Goal: Transaction & Acquisition: Purchase product/service

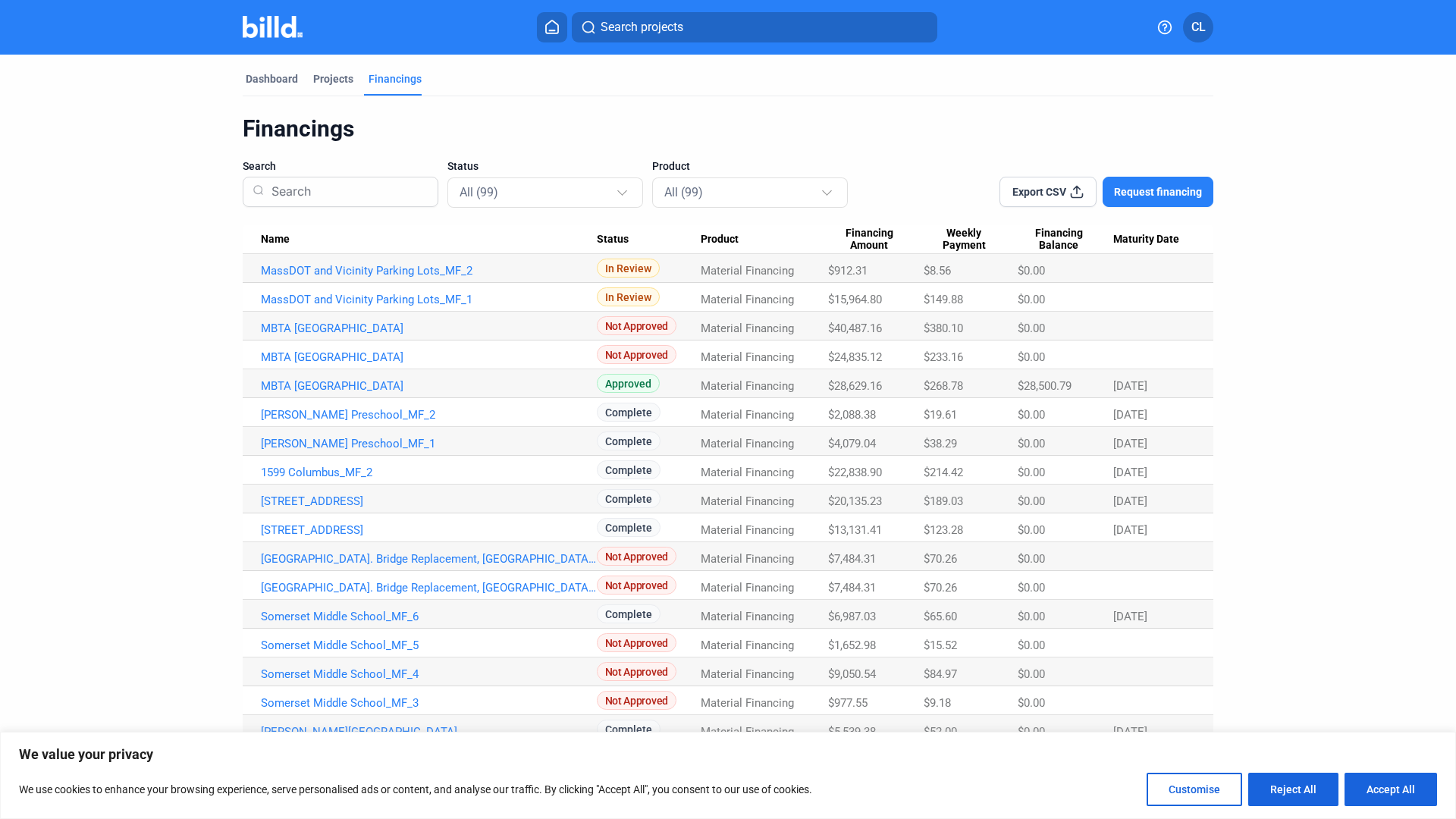
scroll to position [31, 0]
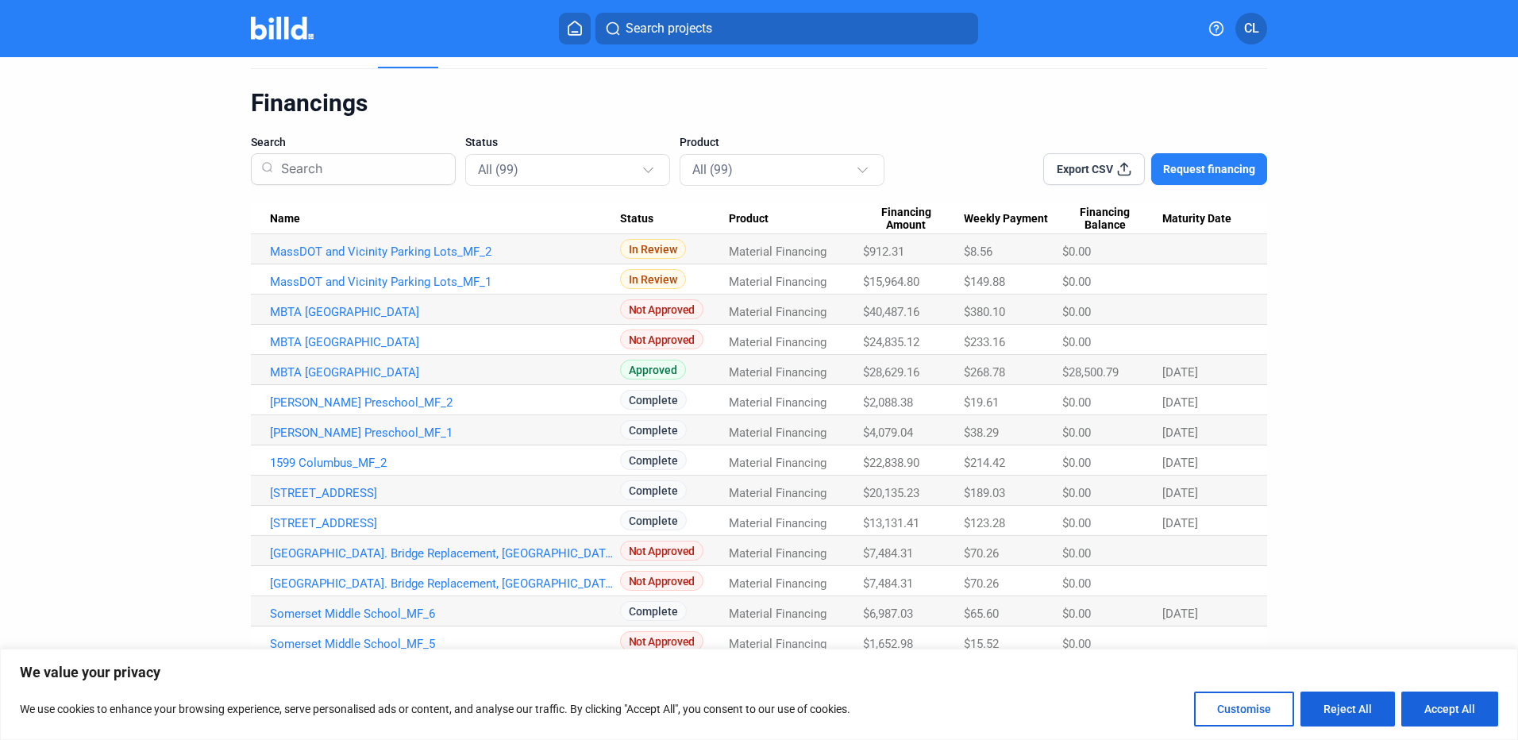
click at [194, 286] on dashboard "Dashboard Projects Financings Financings Search Status All (99) Product All (99…" at bounding box center [759, 753] width 1366 height 1456
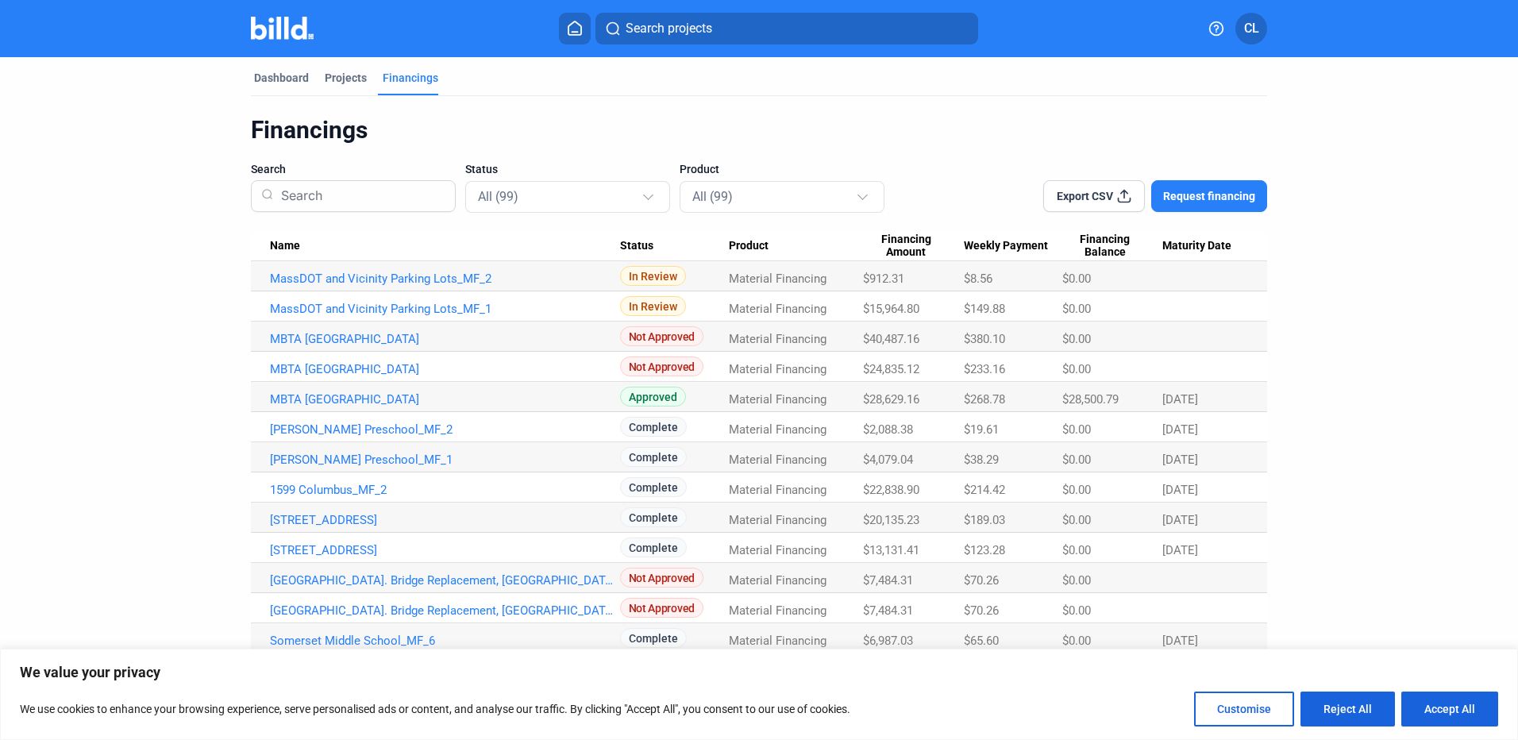
scroll to position [0, 0]
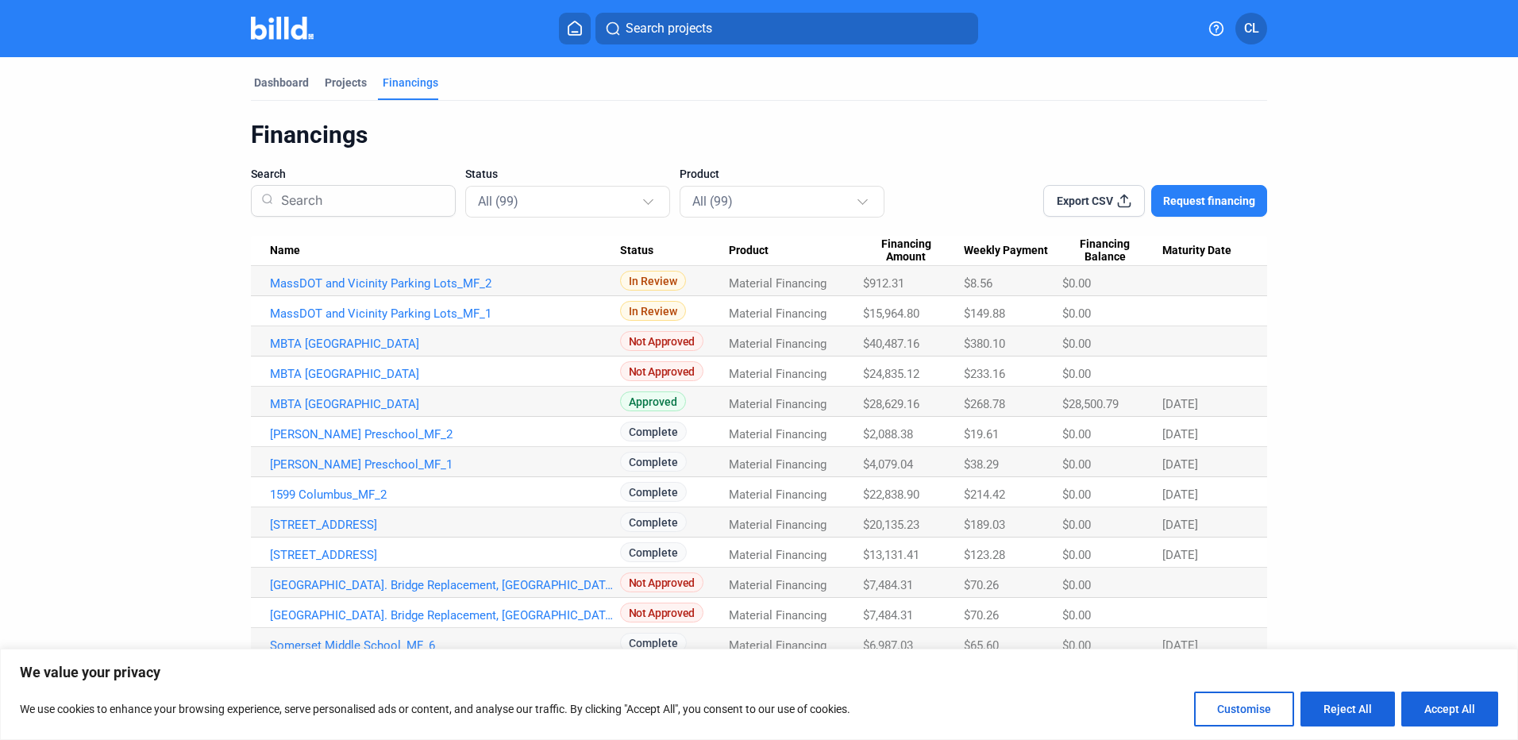
click at [683, 38] on button "Search projects" at bounding box center [786, 29] width 383 height 32
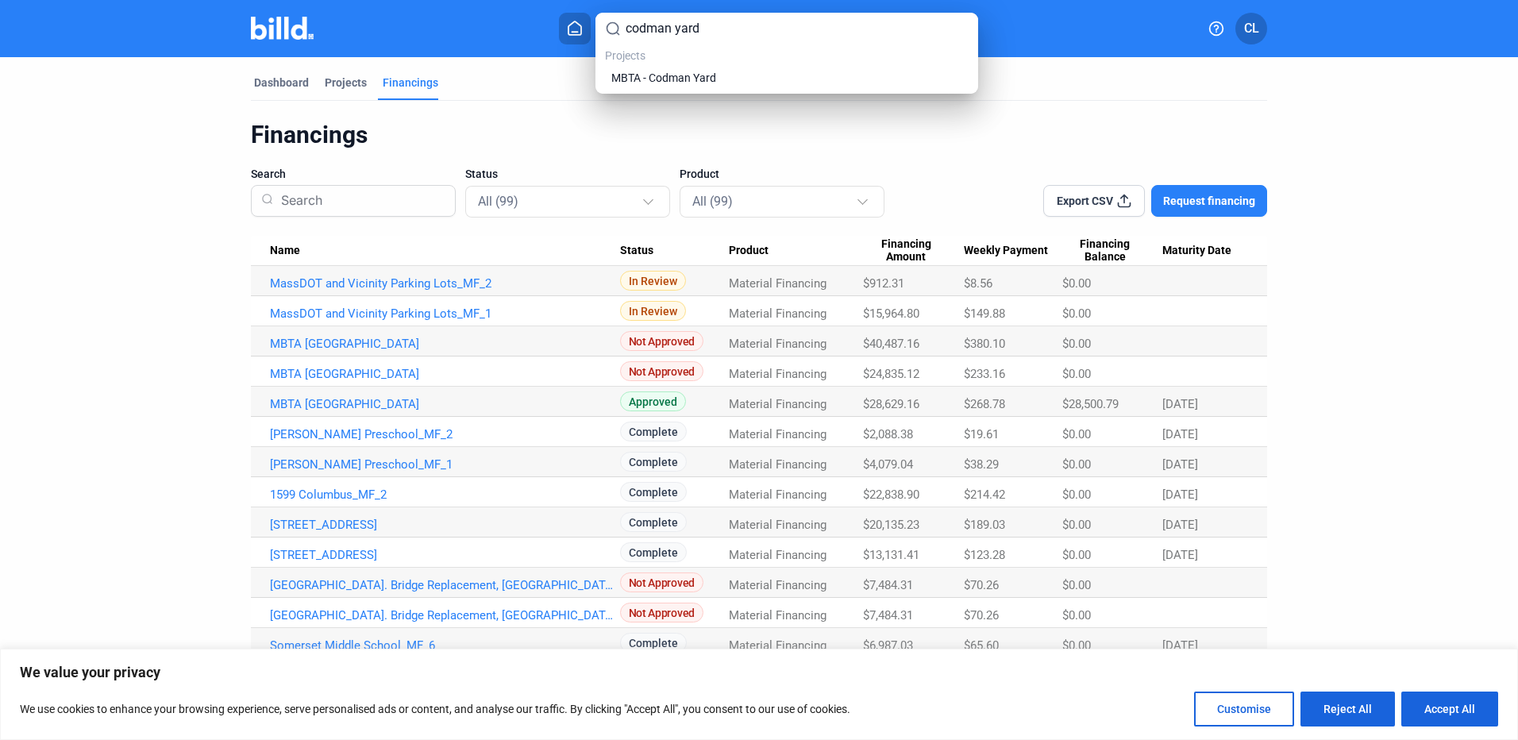
type input "codman yard"
click at [698, 63] on div "Projects MBTA - Codman Yard" at bounding box center [787, 68] width 364 height 40
click at [698, 72] on span "MBTA - Codman Yard" at bounding box center [663, 78] width 105 height 16
click at [702, 76] on span "MBTA - Codman Yard" at bounding box center [663, 78] width 105 height 16
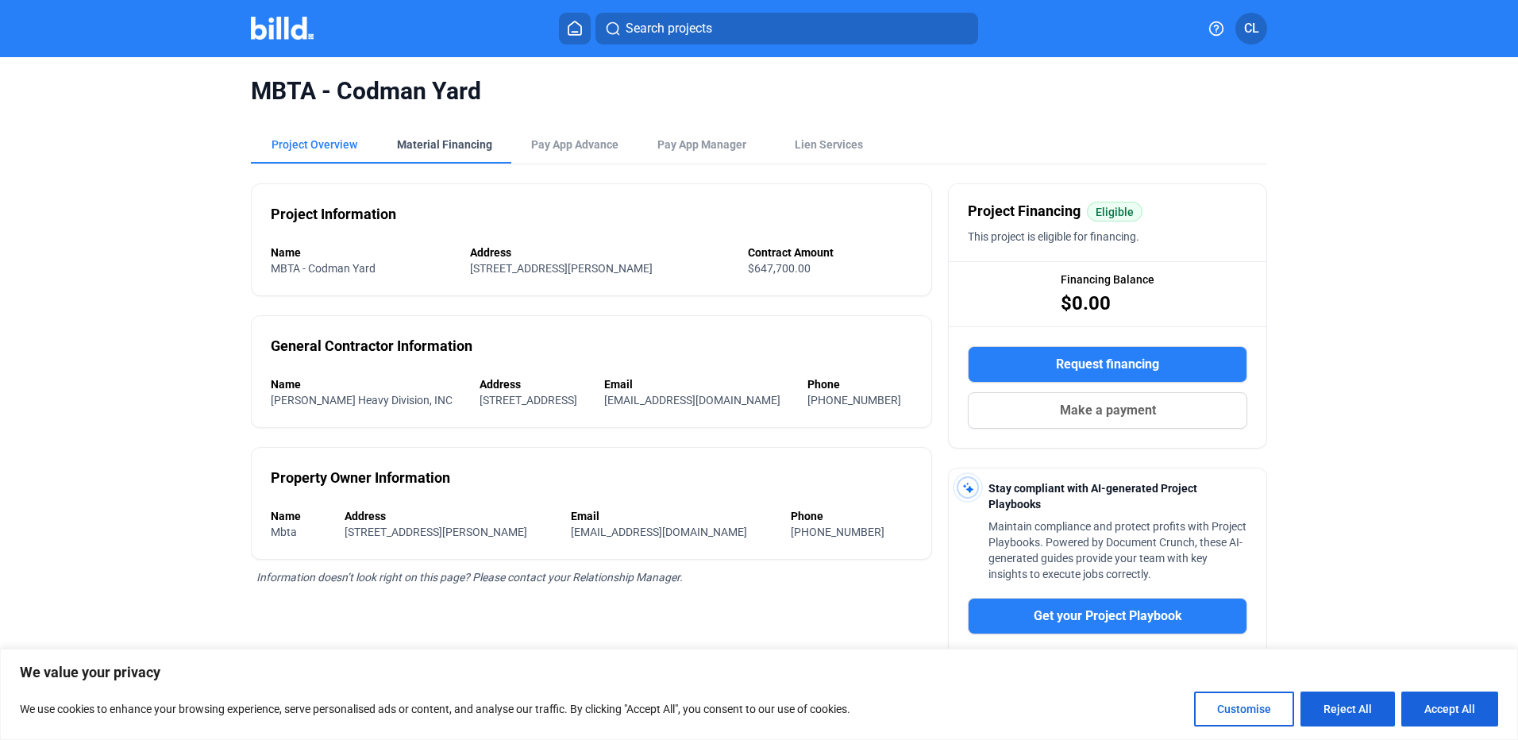
click at [452, 140] on div "Material Financing" at bounding box center [444, 145] width 95 height 16
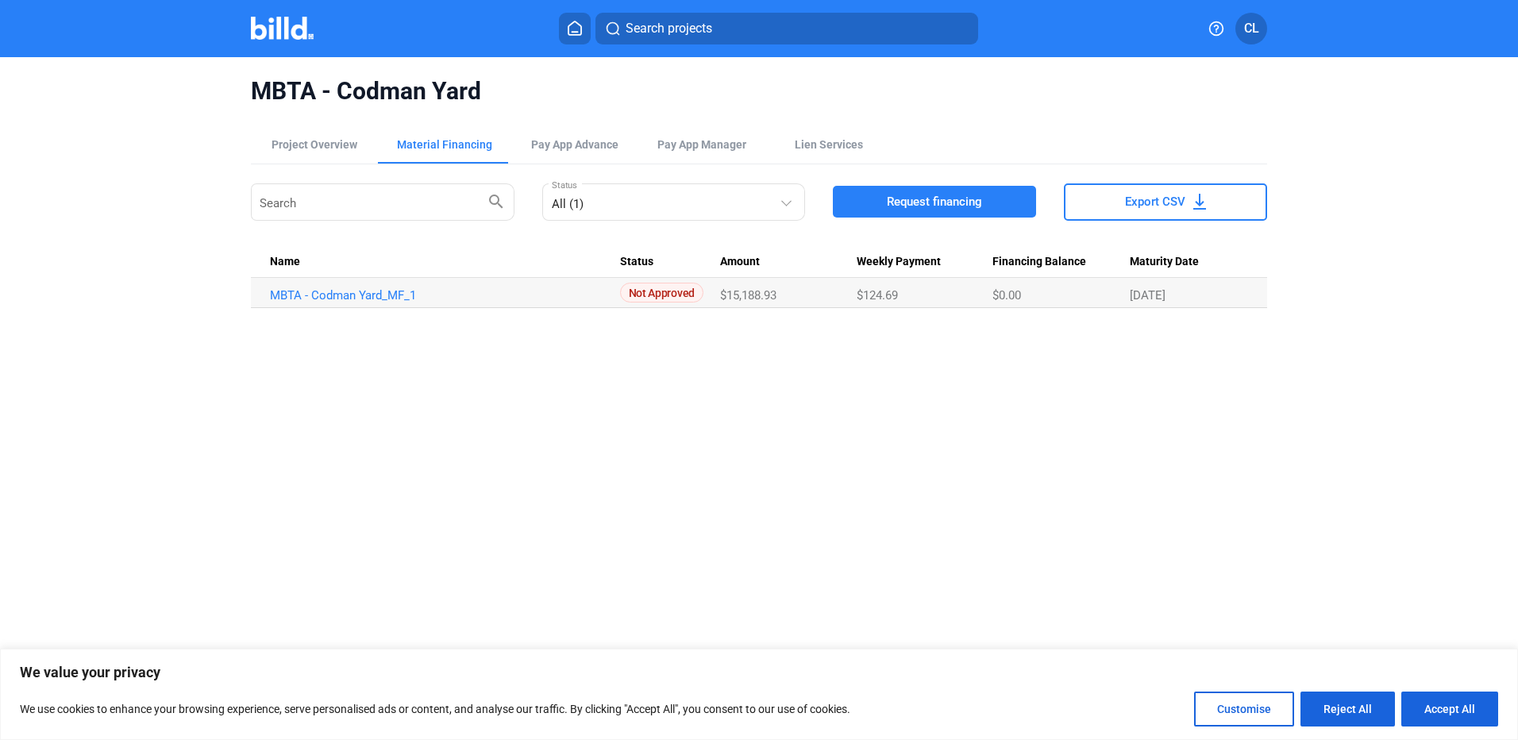
click at [684, 347] on div "MBTA - Codman Yard Project Overview Material Financing Pay App Advance Pay App …" at bounding box center [759, 378] width 1518 height 643
click at [977, 199] on span "Request financing" at bounding box center [934, 202] width 95 height 16
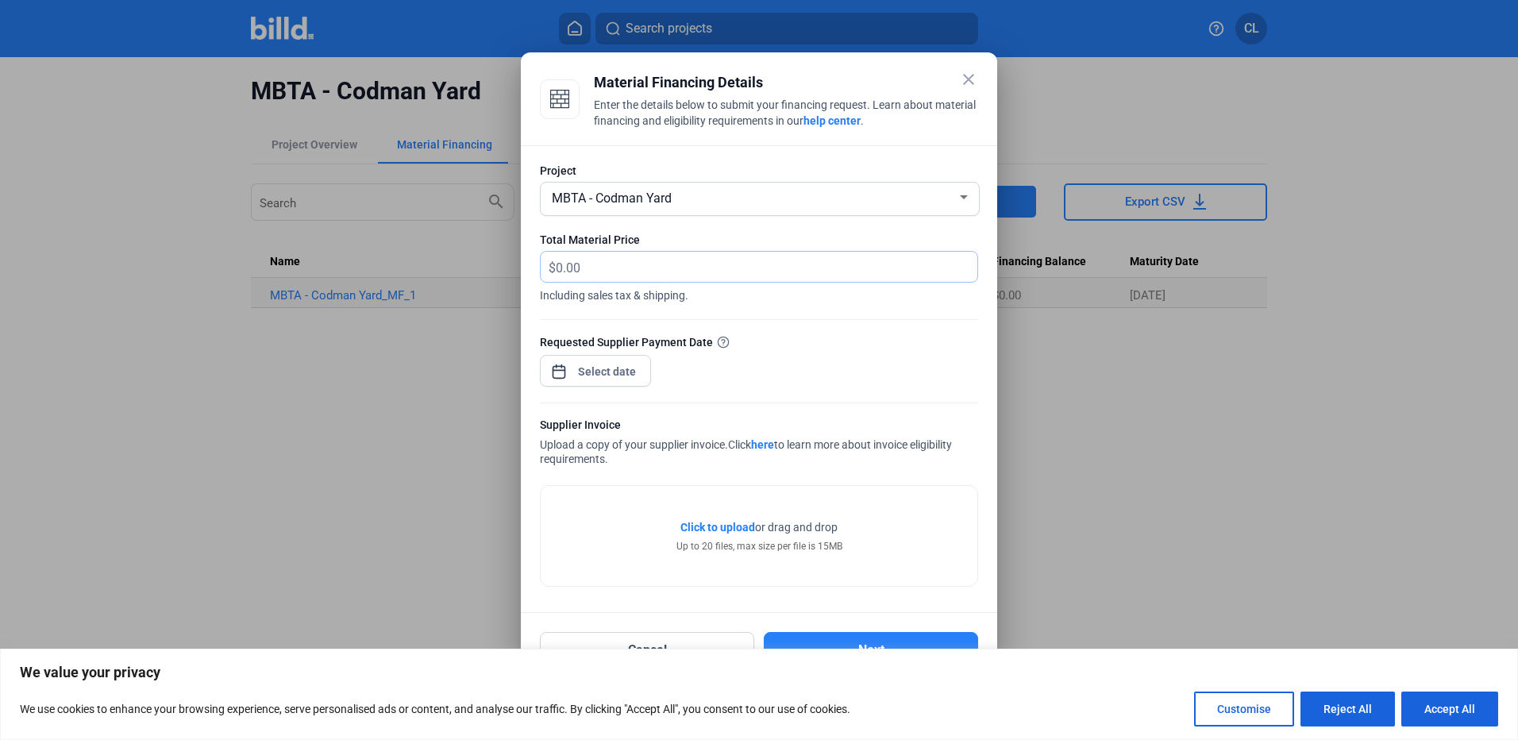
click at [810, 263] on input "text" at bounding box center [757, 267] width 403 height 31
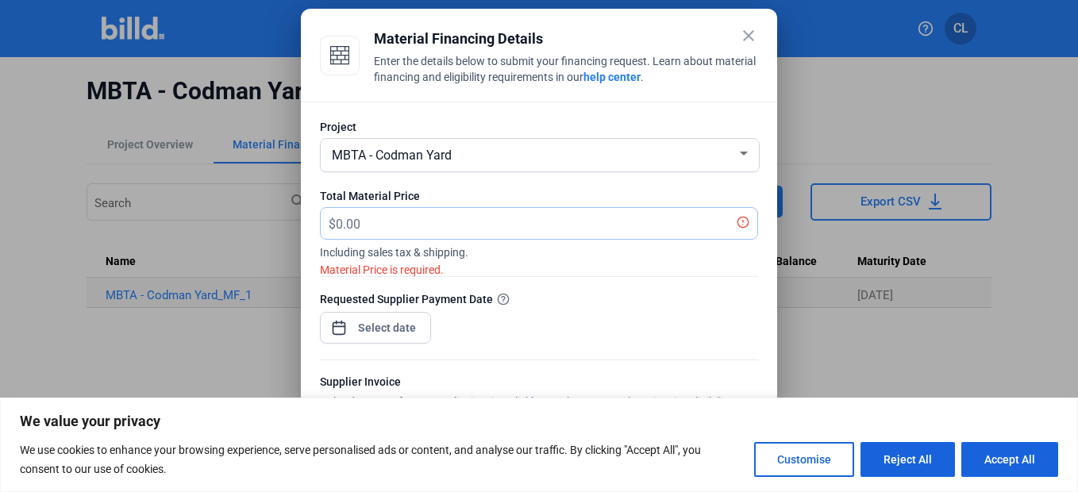
click at [572, 224] on input "text" at bounding box center [537, 223] width 403 height 31
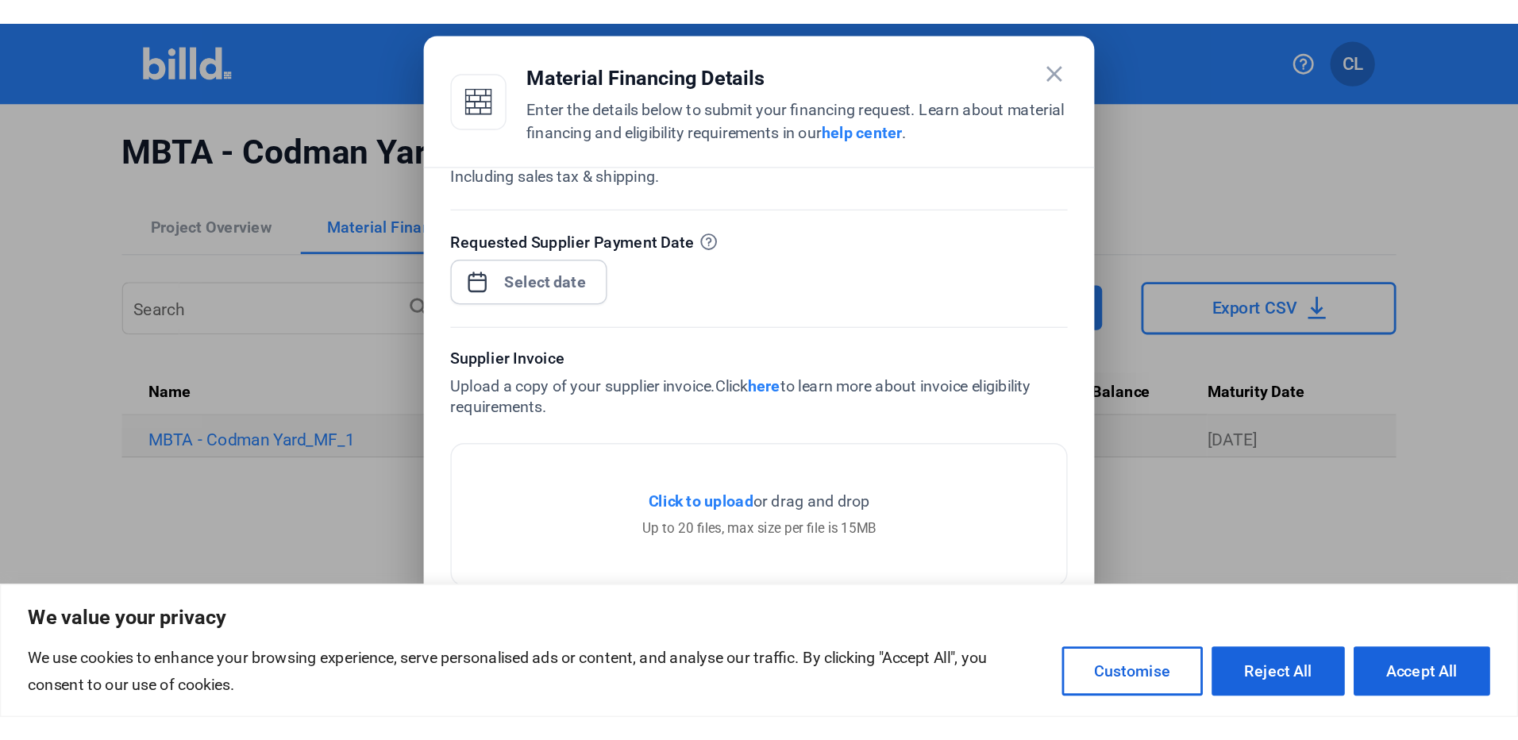
scroll to position [159, 0]
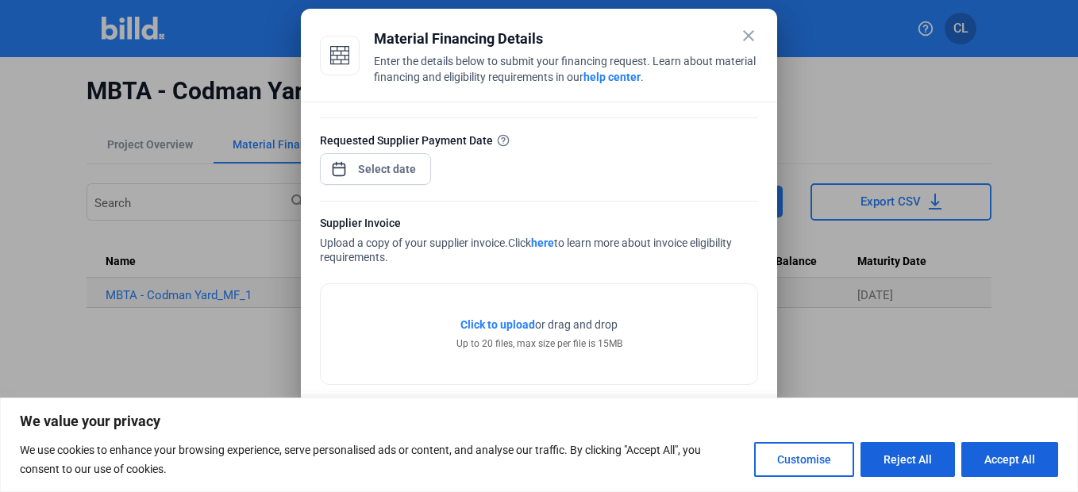
type input "6,285.31"
click at [410, 162] on div "close Material Financing Details Enter the details below to submit your financi…" at bounding box center [539, 246] width 1078 height 492
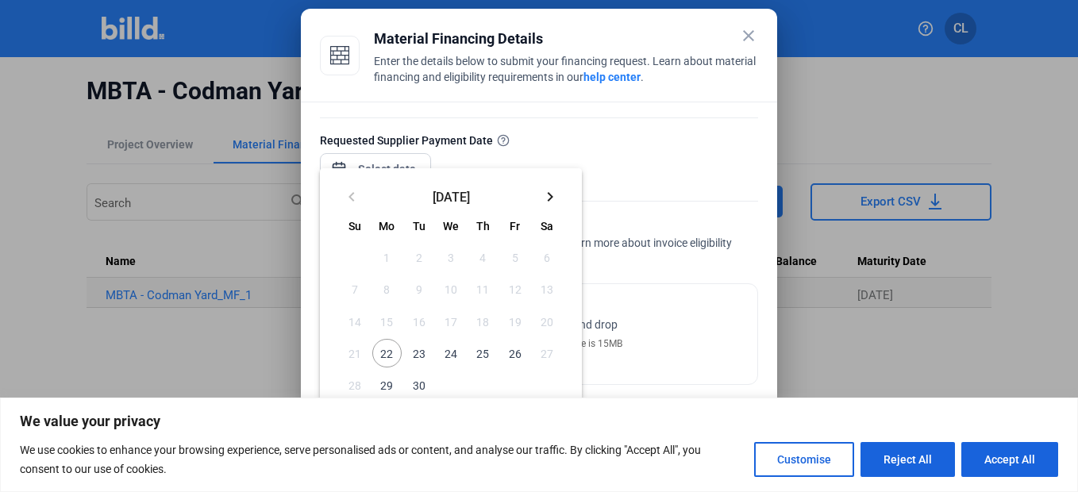
click at [393, 359] on span "22" at bounding box center [386, 353] width 29 height 29
click at [826, 448] on button "Customise" at bounding box center [804, 459] width 100 height 35
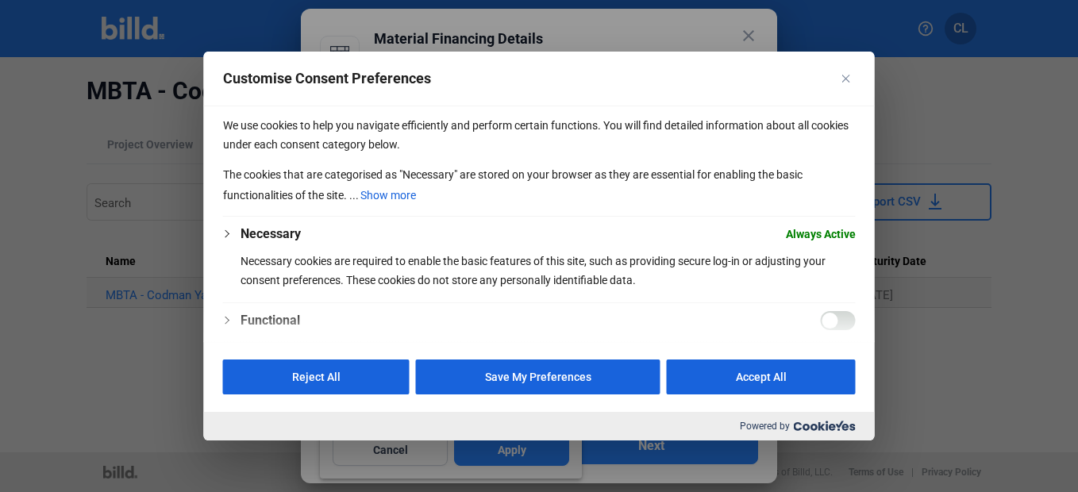
drag, startPoint x: 513, startPoint y: 384, endPoint x: 553, endPoint y: 341, distance: 59.5
click at [514, 384] on button "Save My Preferences" at bounding box center [538, 377] width 244 height 35
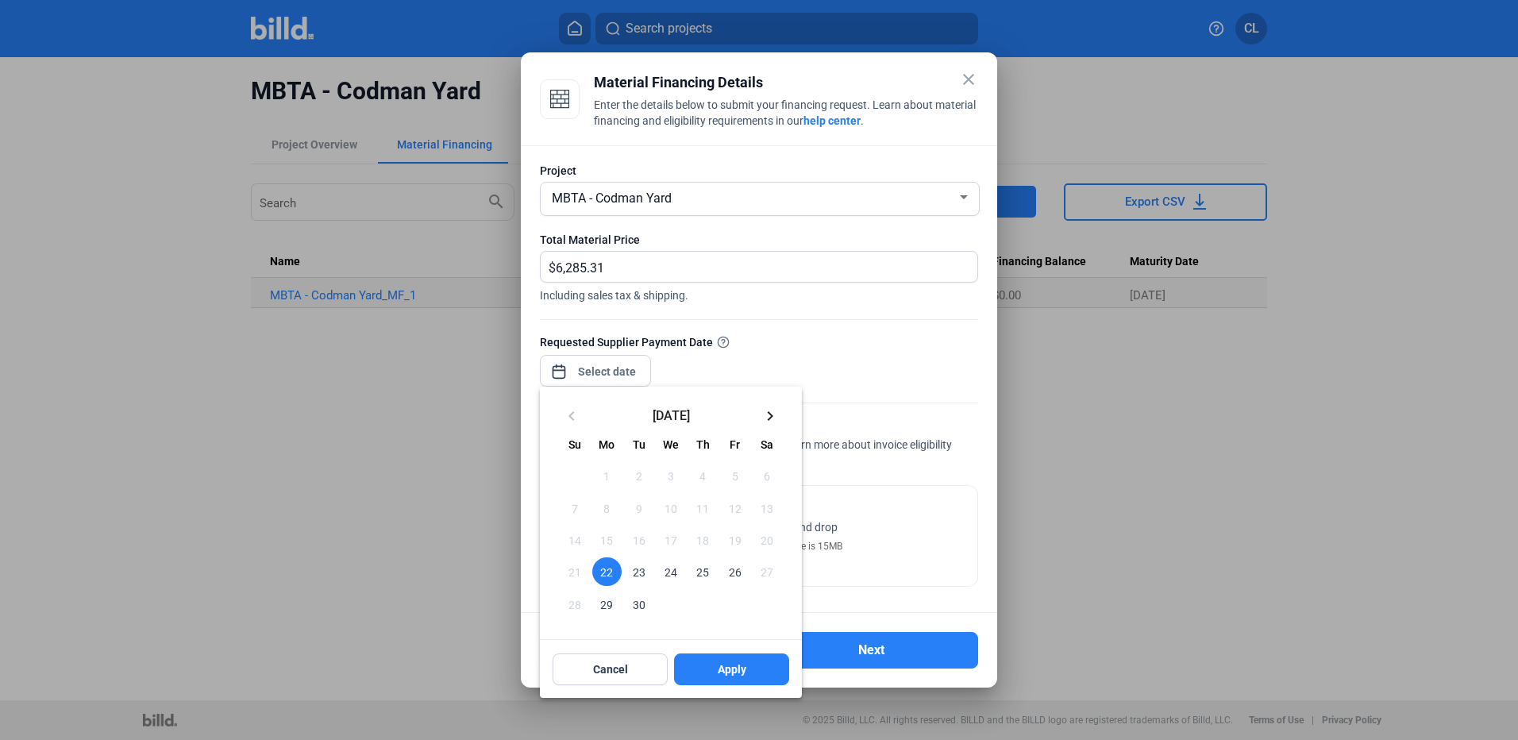
scroll to position [0, 0]
drag, startPoint x: 765, startPoint y: 679, endPoint x: 767, endPoint y: 671, distance: 8.1
click at [765, 680] on button "Apply" at bounding box center [731, 669] width 115 height 32
type input "[DATE]"
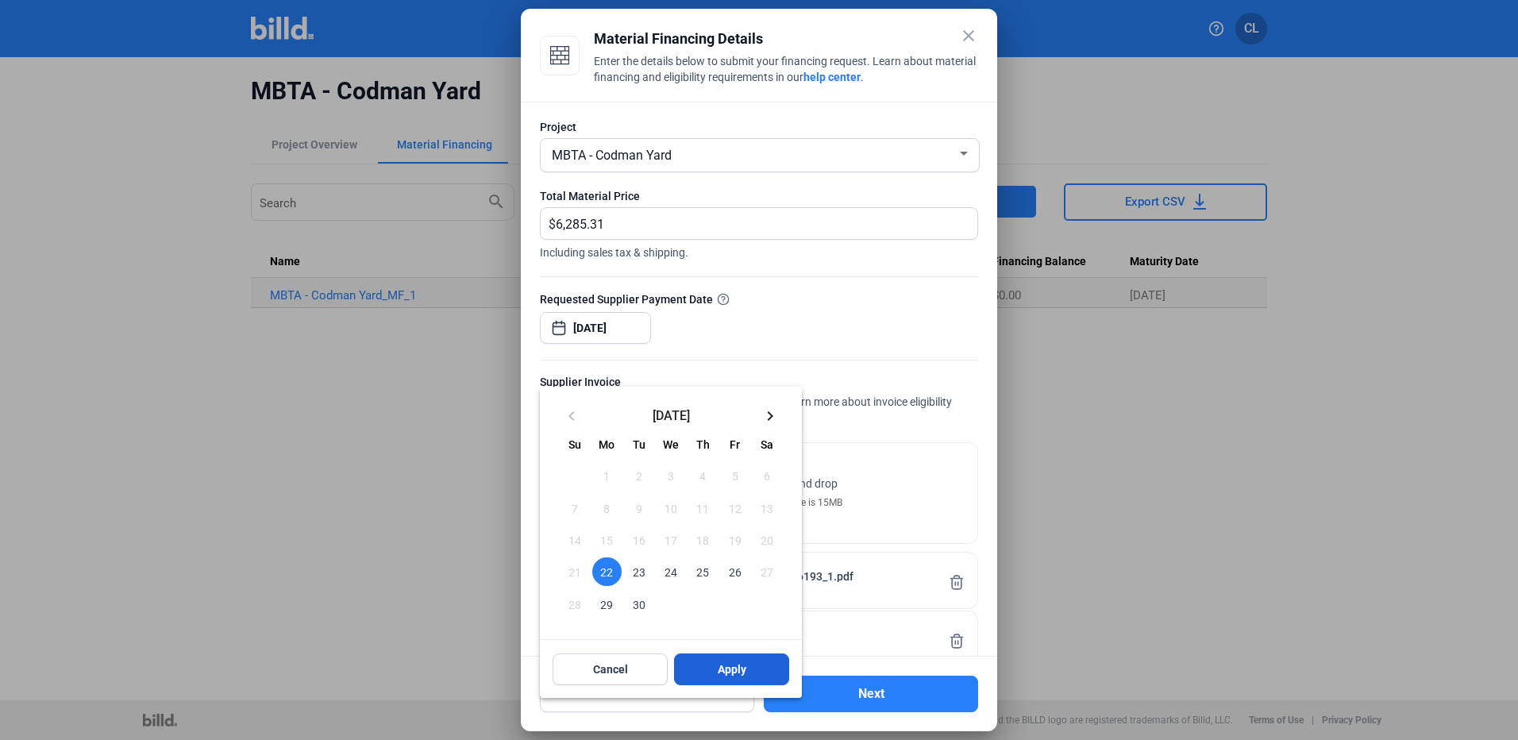
click at [721, 675] on span "Apply" at bounding box center [732, 669] width 29 height 16
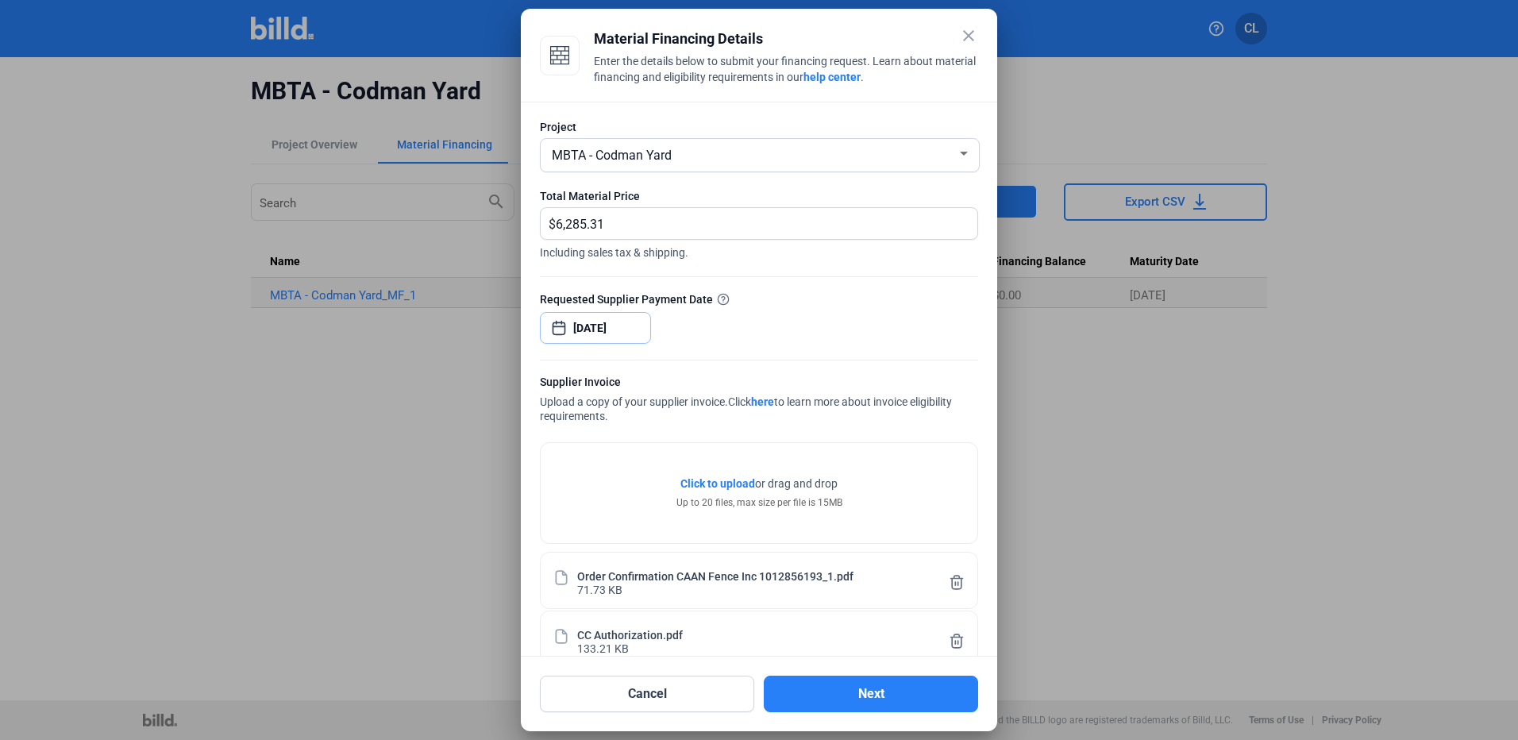
scroll to position [33, 0]
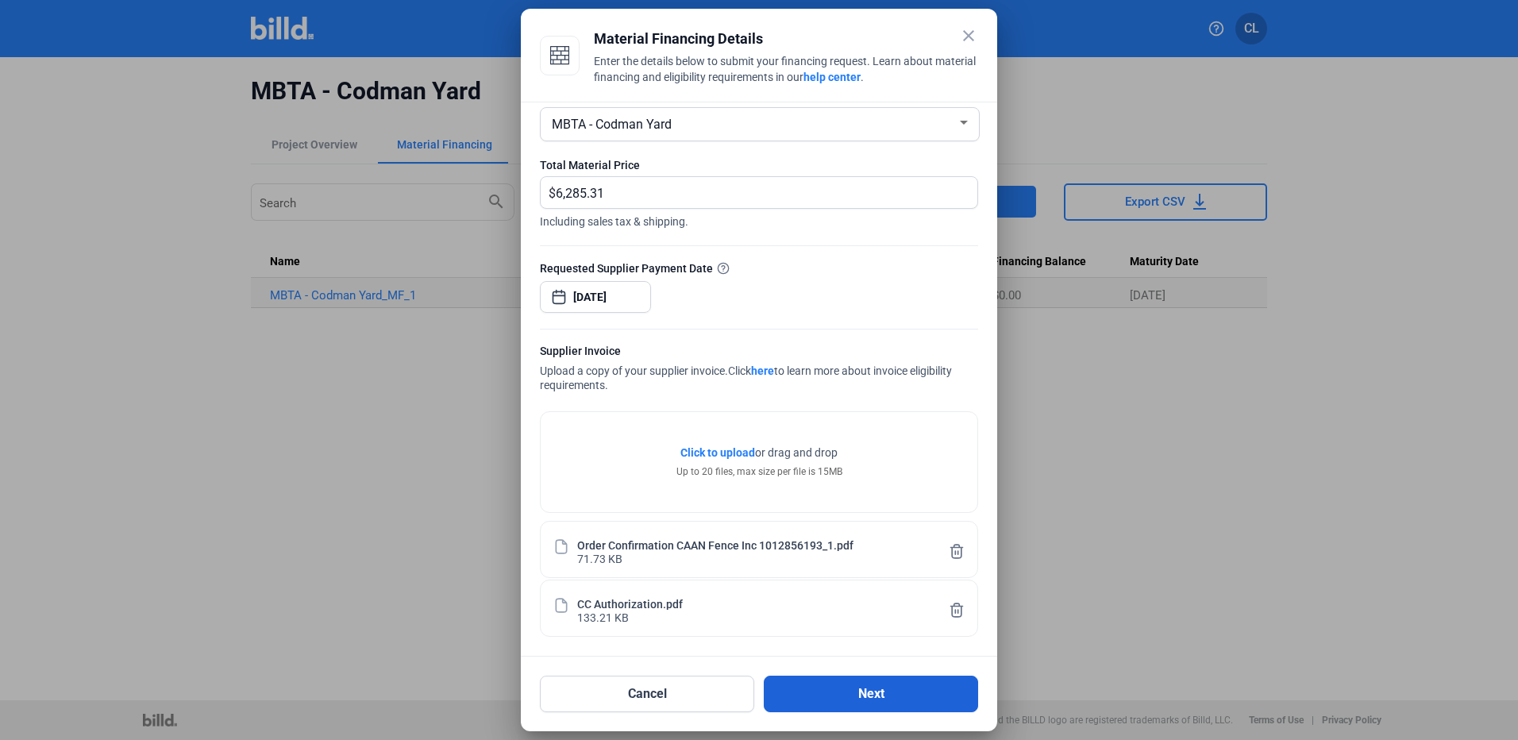
click at [822, 698] on button "Next" at bounding box center [871, 693] width 214 height 37
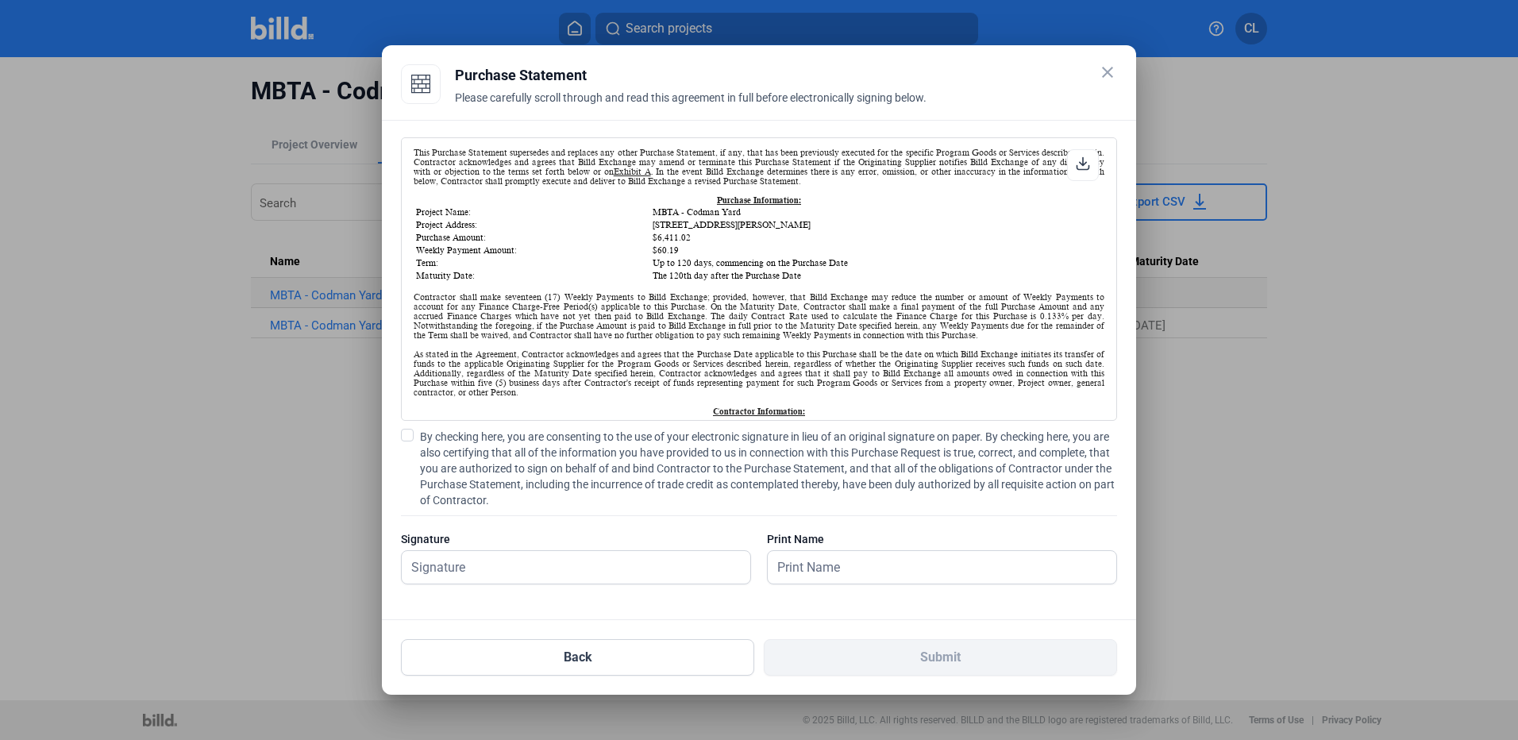
scroll to position [1, 0]
click at [652, 576] on input "text" at bounding box center [567, 567] width 331 height 33
type input "[PERSON_NAME]"
drag, startPoint x: 404, startPoint y: 441, endPoint x: 460, endPoint y: 488, distance: 73.2
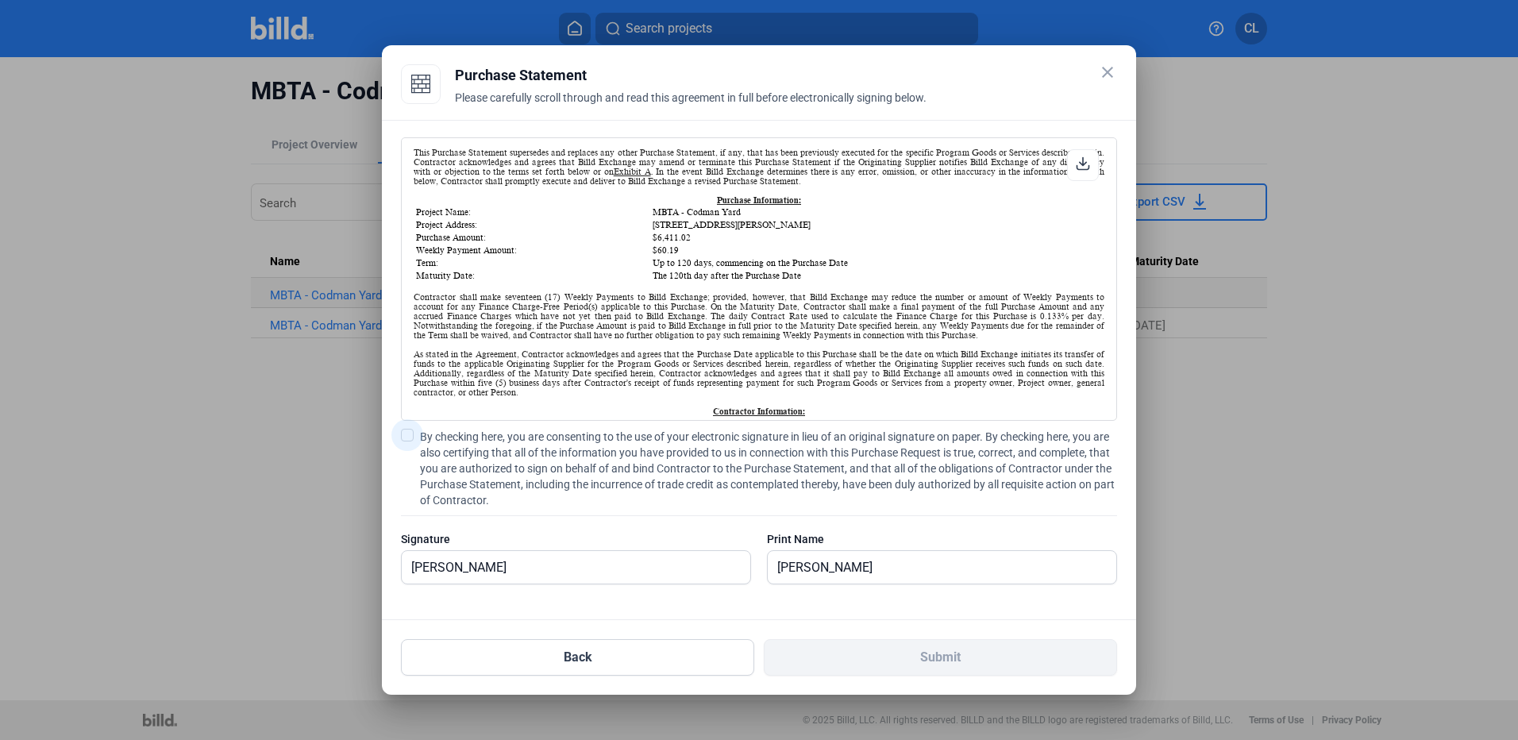
click at [405, 441] on span at bounding box center [407, 435] width 13 height 13
click at [0, 0] on input "By checking here, you are consenting to the use of your electronic signature in…" at bounding box center [0, 0] width 0 height 0
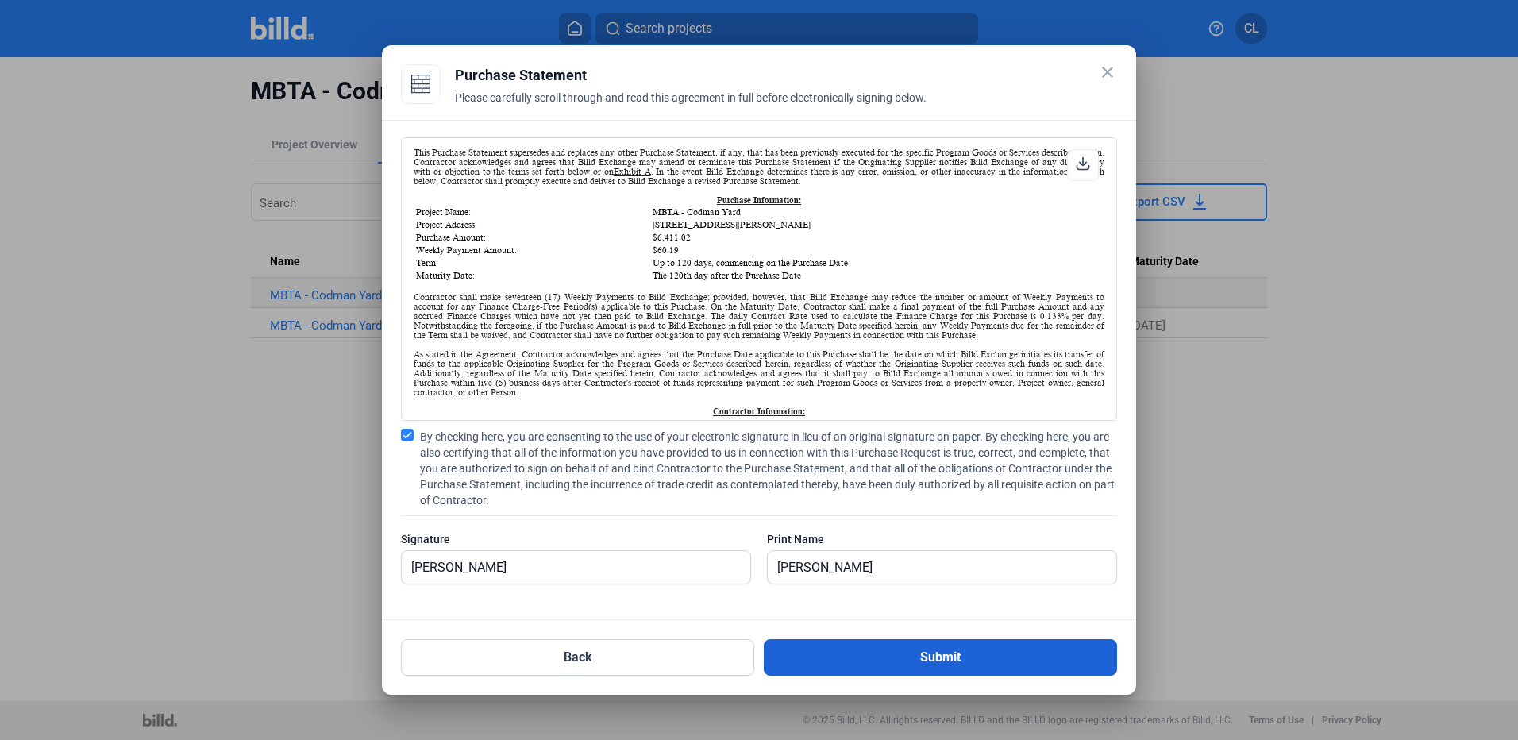
click at [928, 663] on button "Submit" at bounding box center [940, 657] width 353 height 37
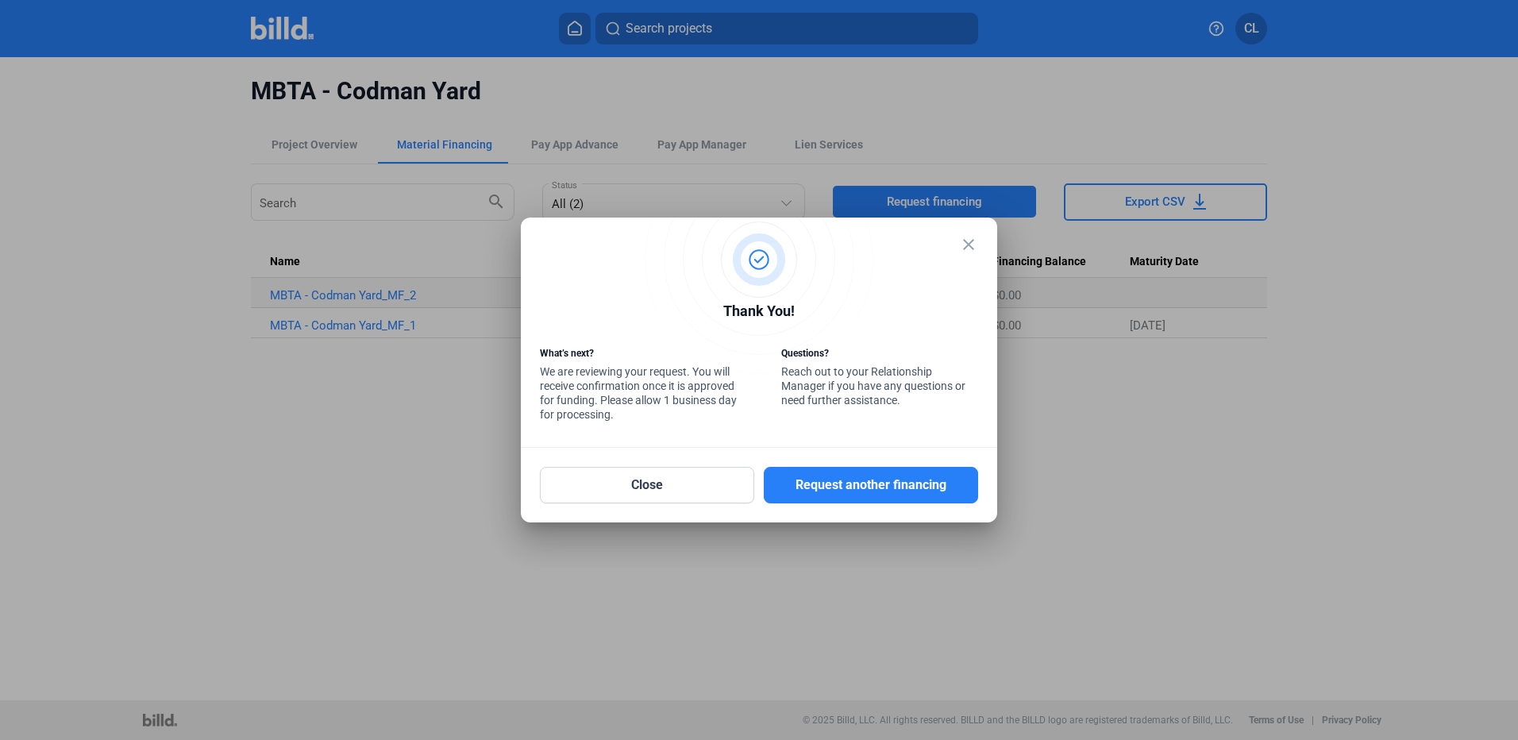
click at [576, 252] on div "close" at bounding box center [759, 265] width 438 height 56
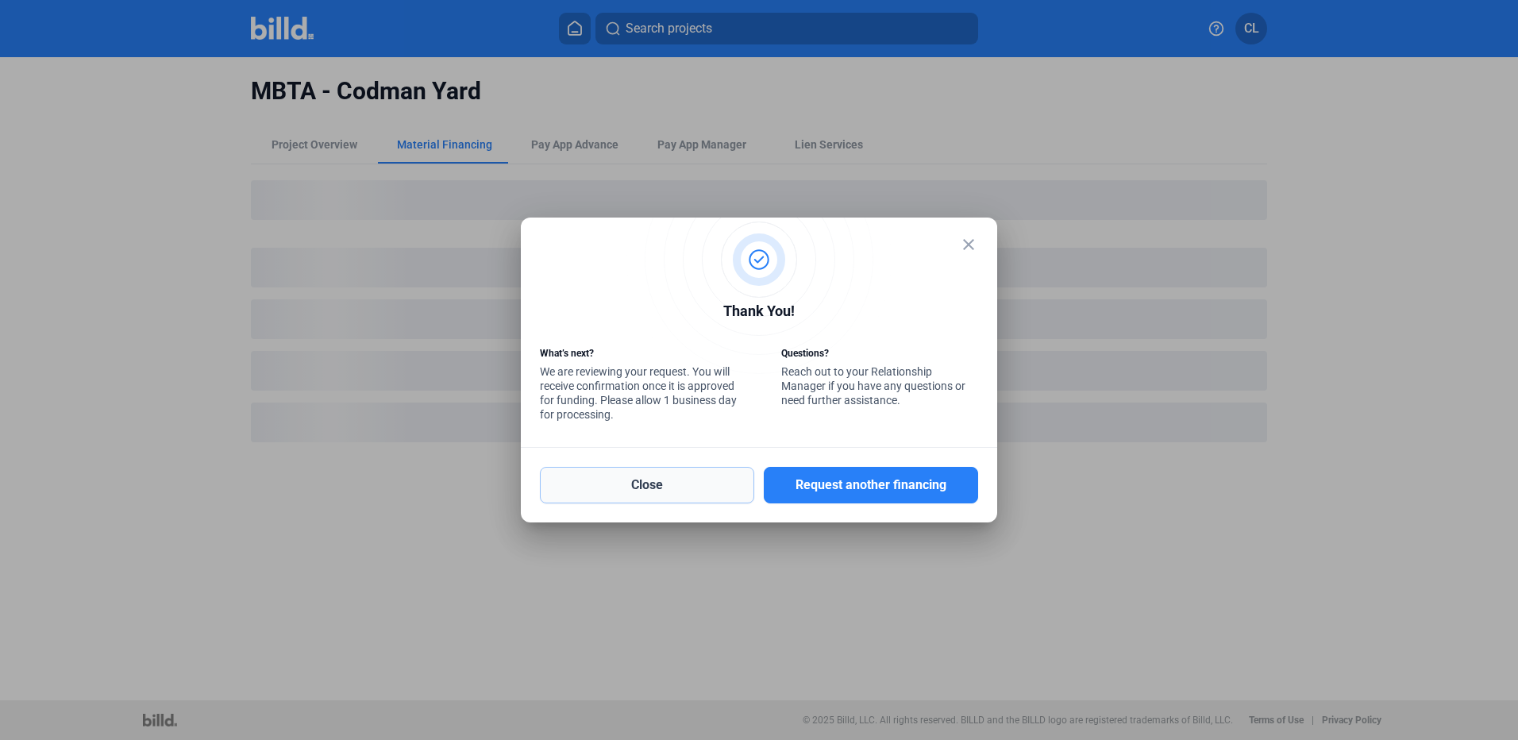
click at [667, 488] on button "Close" at bounding box center [647, 485] width 214 height 37
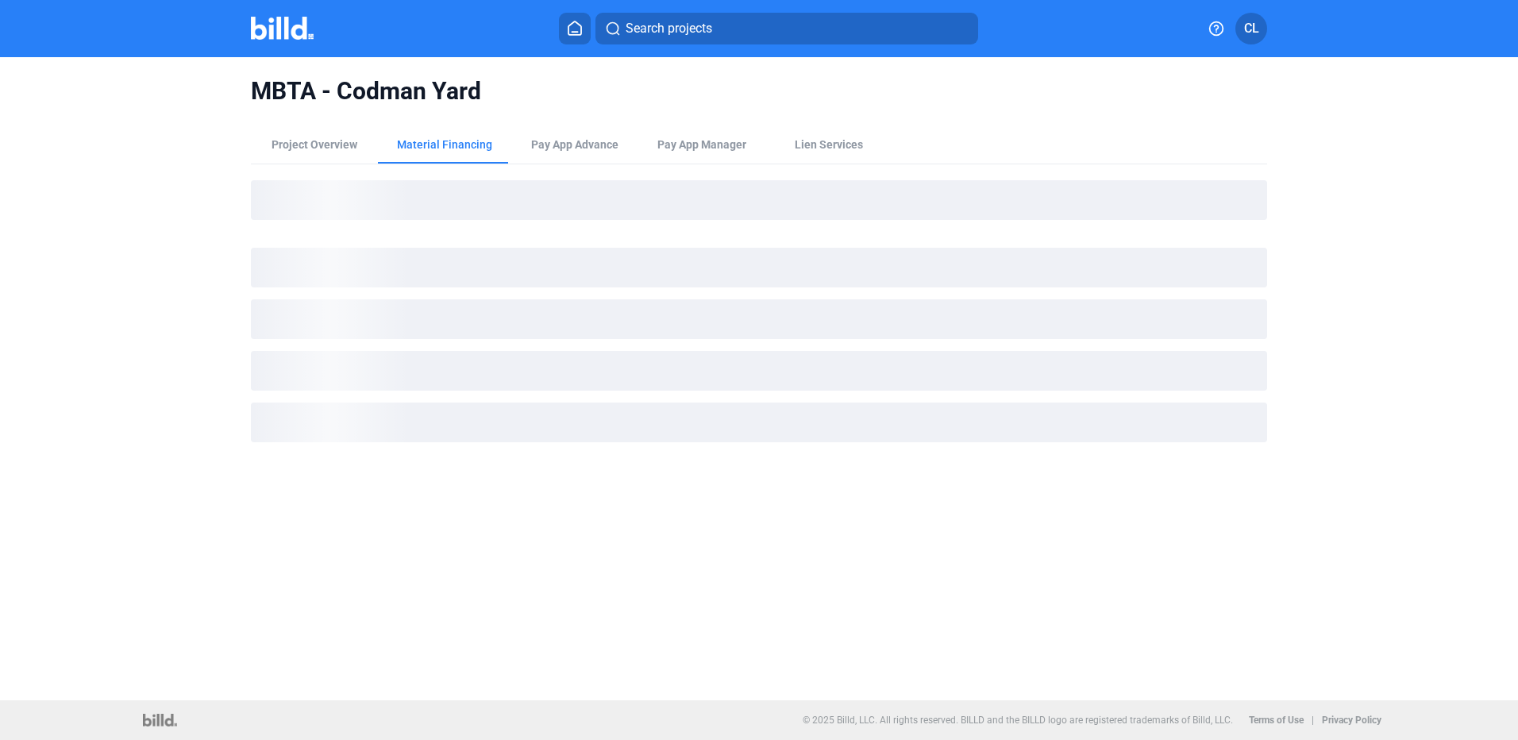
click at [668, 37] on span "Search projects" at bounding box center [668, 28] width 87 height 19
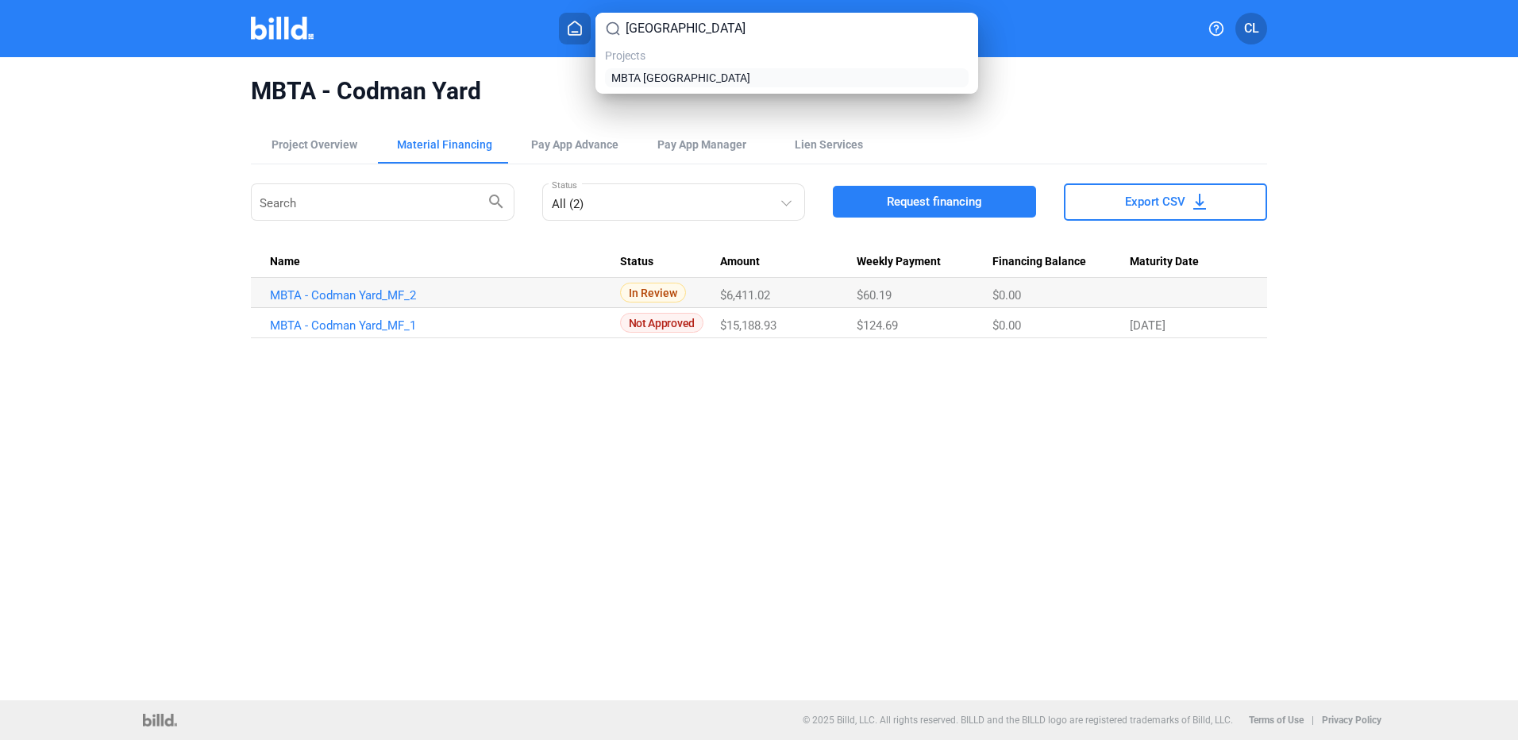
type input "worcester"
click at [727, 72] on span "MBTA [GEOGRAPHIC_DATA]" at bounding box center [680, 78] width 139 height 16
click at [728, 82] on span "MBTA [GEOGRAPHIC_DATA]" at bounding box center [680, 78] width 139 height 16
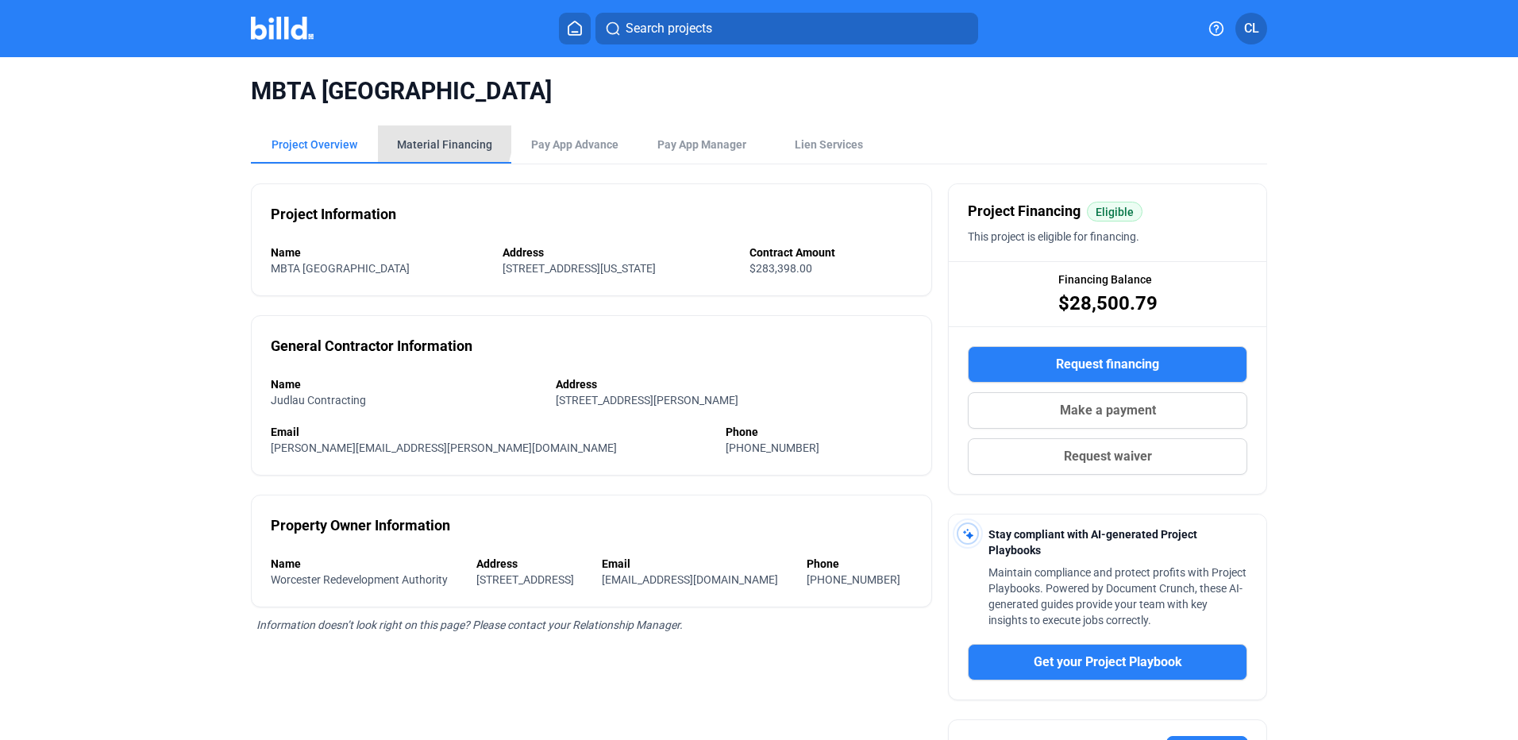
click at [418, 136] on div "Material Financing" at bounding box center [444, 144] width 133 height 38
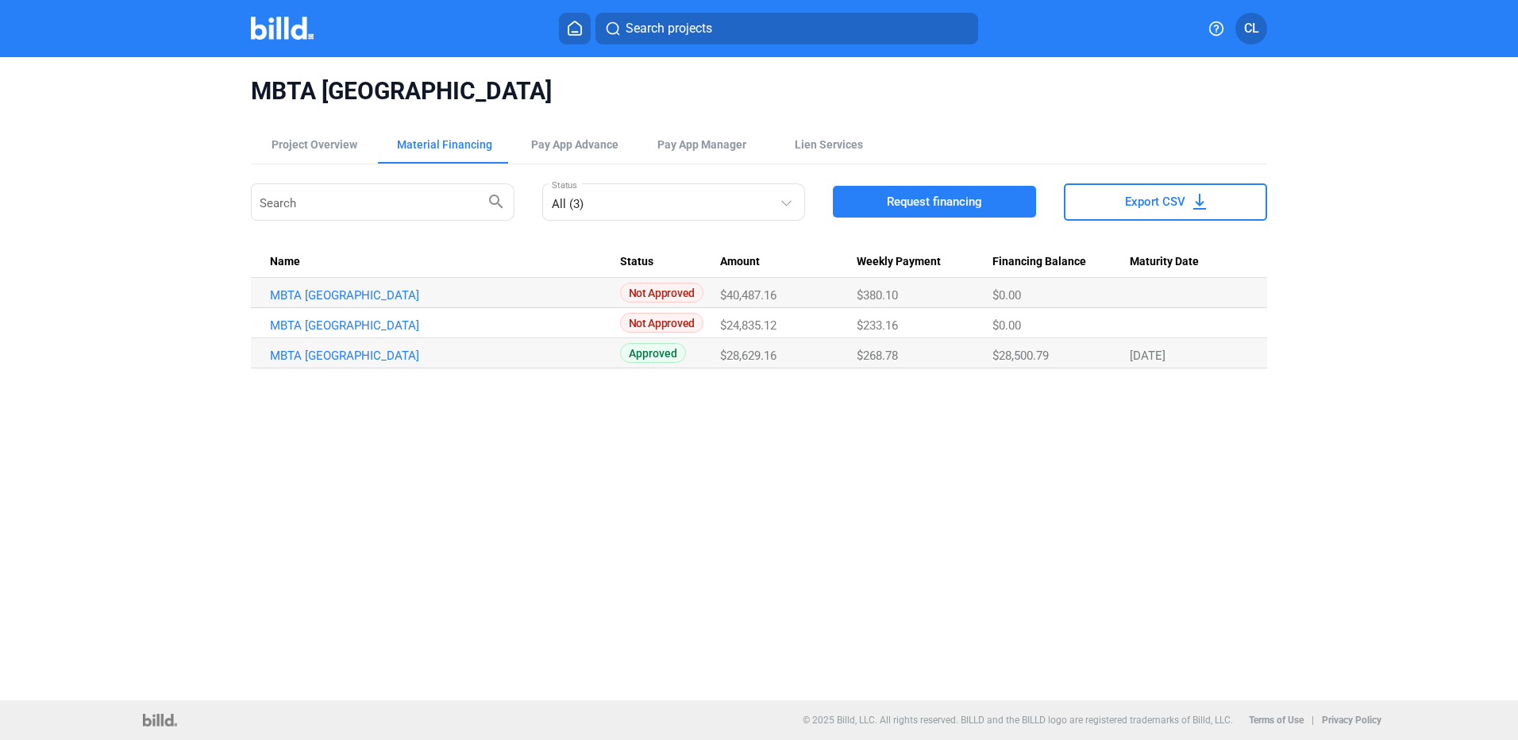
click at [1017, 191] on button "Request financing" at bounding box center [934, 202] width 203 height 32
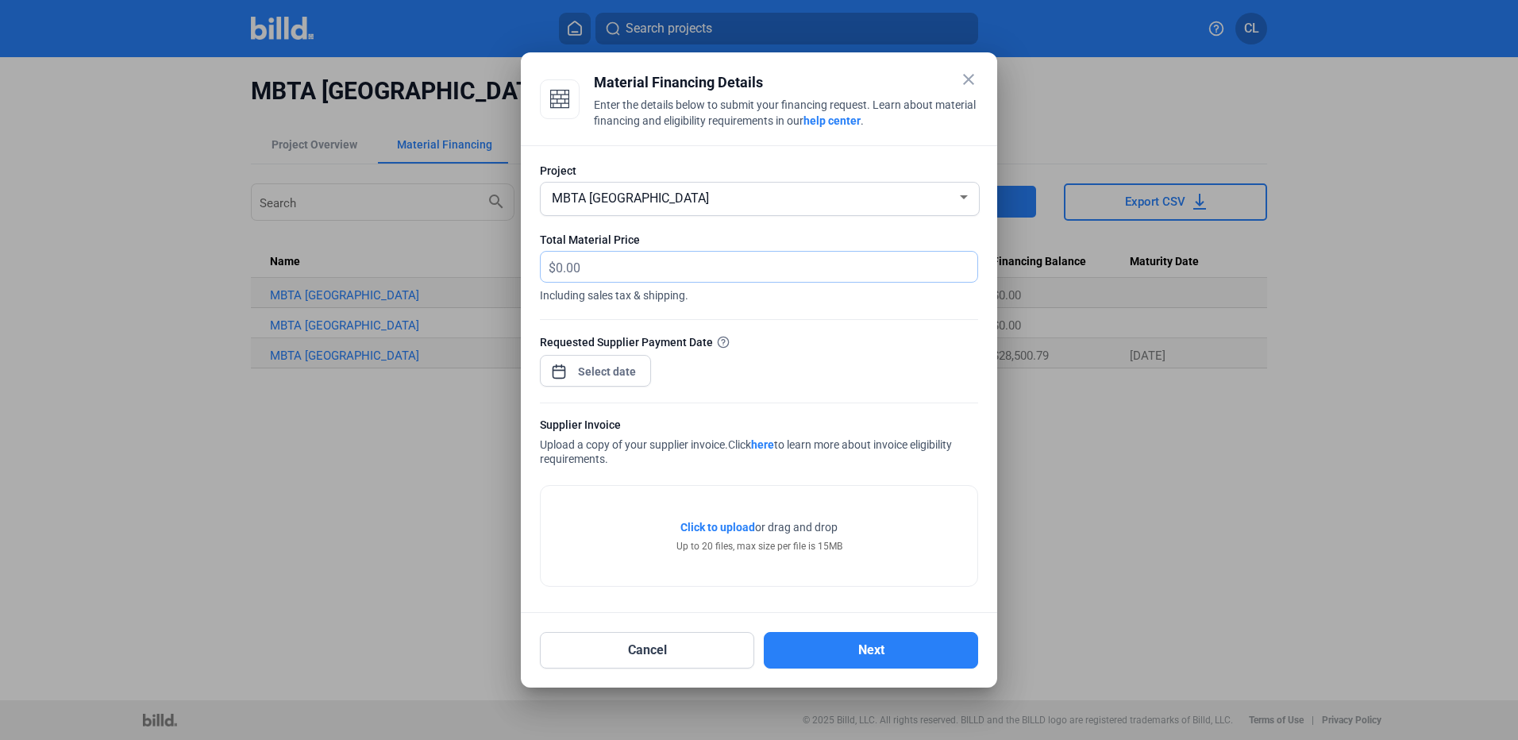
click at [712, 262] on input "text" at bounding box center [766, 267] width 421 height 31
type input "39,693.29"
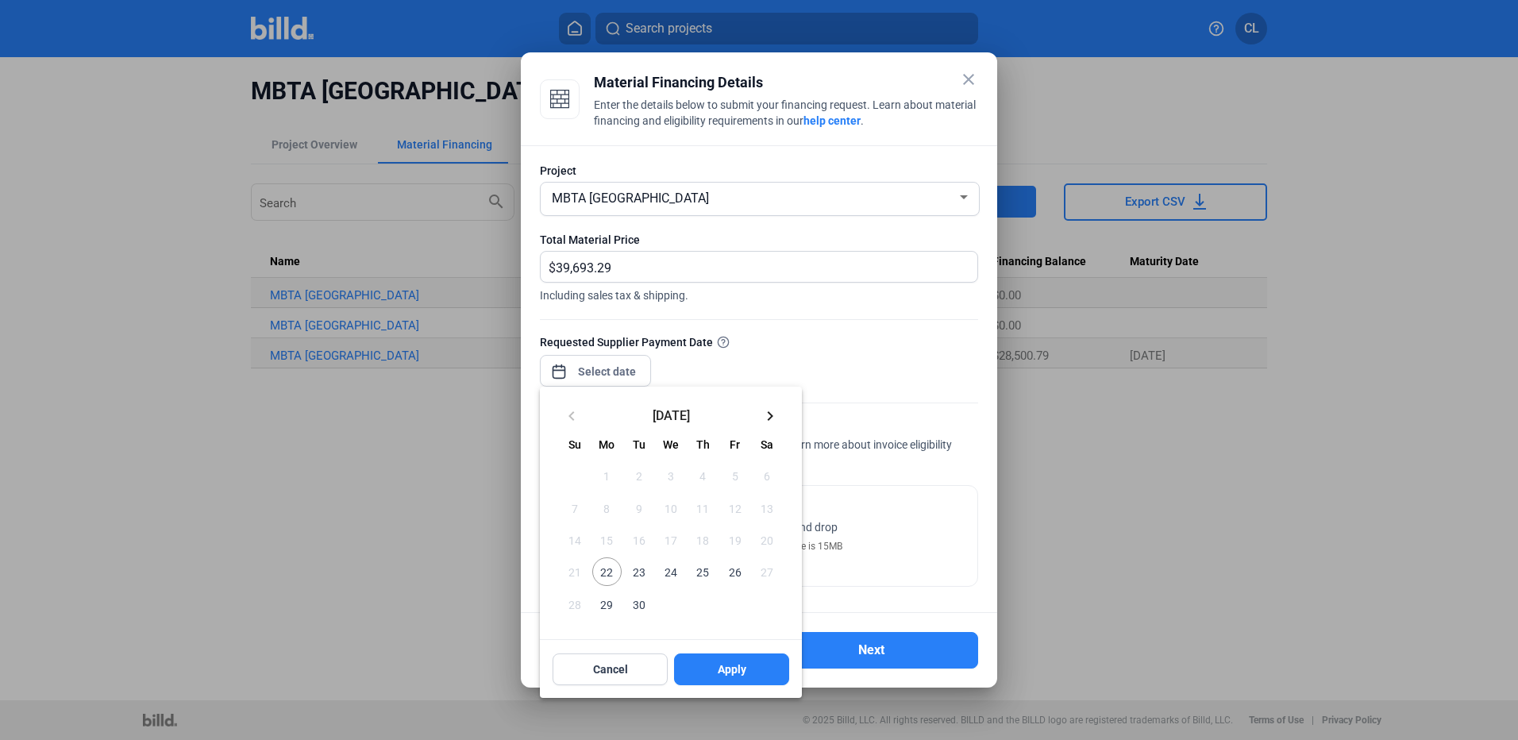
click at [637, 377] on div "close Material Financing Details Enter the details below to submit your financi…" at bounding box center [759, 370] width 1518 height 740
click at [879, 345] on div at bounding box center [759, 370] width 1518 height 740
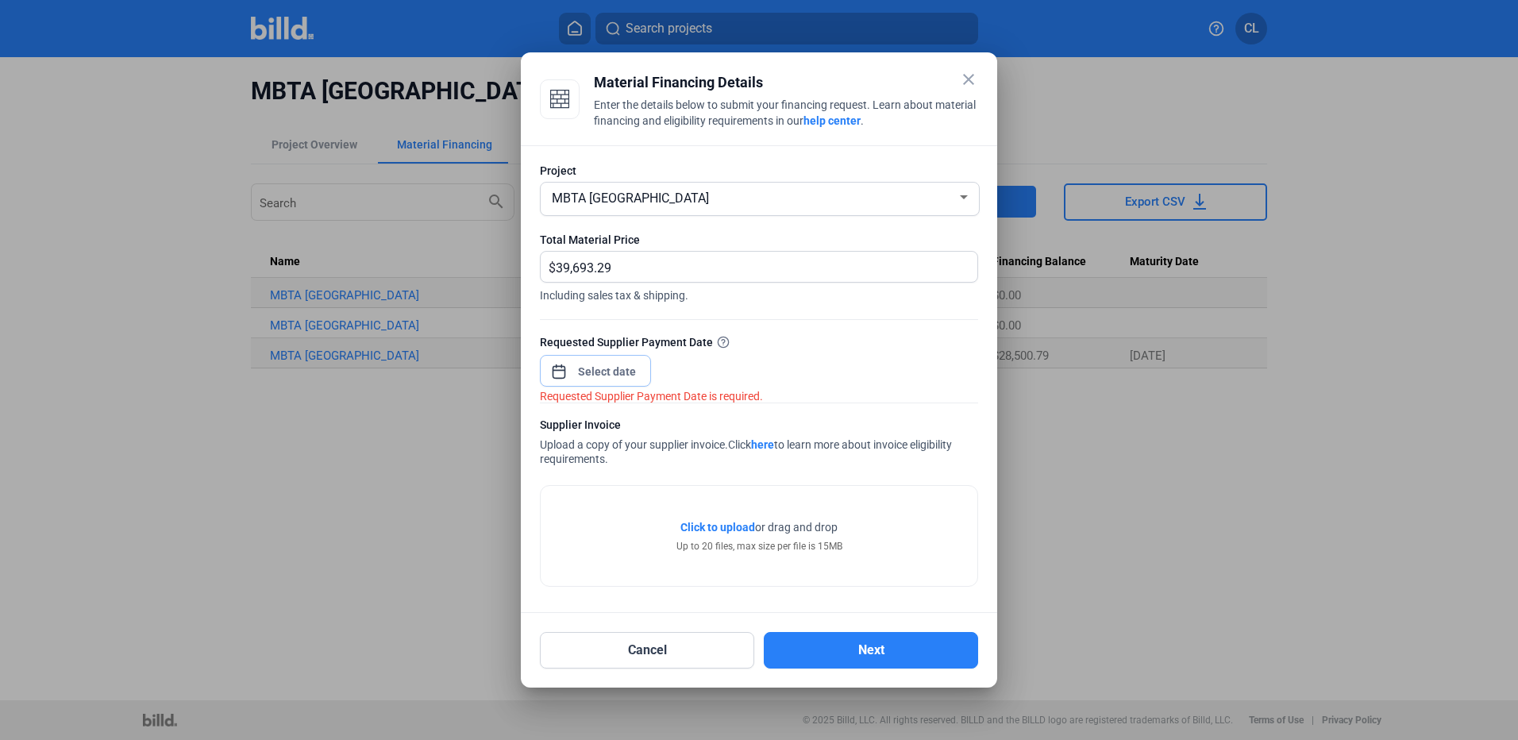
click at [625, 370] on input at bounding box center [607, 371] width 68 height 19
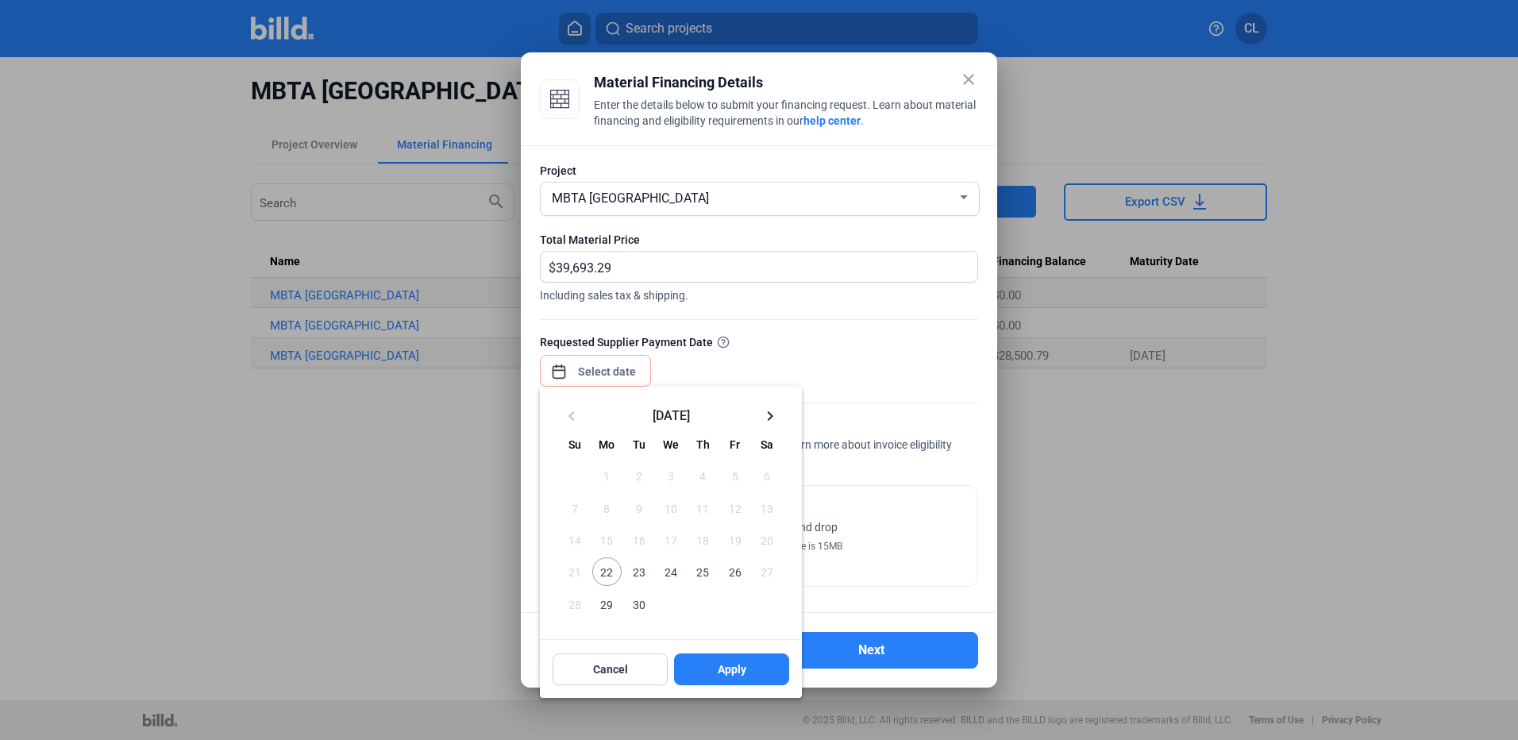
drag, startPoint x: 600, startPoint y: 570, endPoint x: 651, endPoint y: 601, distance: 59.5
click at [602, 570] on span "22" at bounding box center [606, 571] width 29 height 29
click at [725, 668] on span "Apply" at bounding box center [732, 669] width 29 height 16
type input "[DATE]"
drag, startPoint x: 732, startPoint y: 671, endPoint x: 724, endPoint y: 668, distance: 8.5
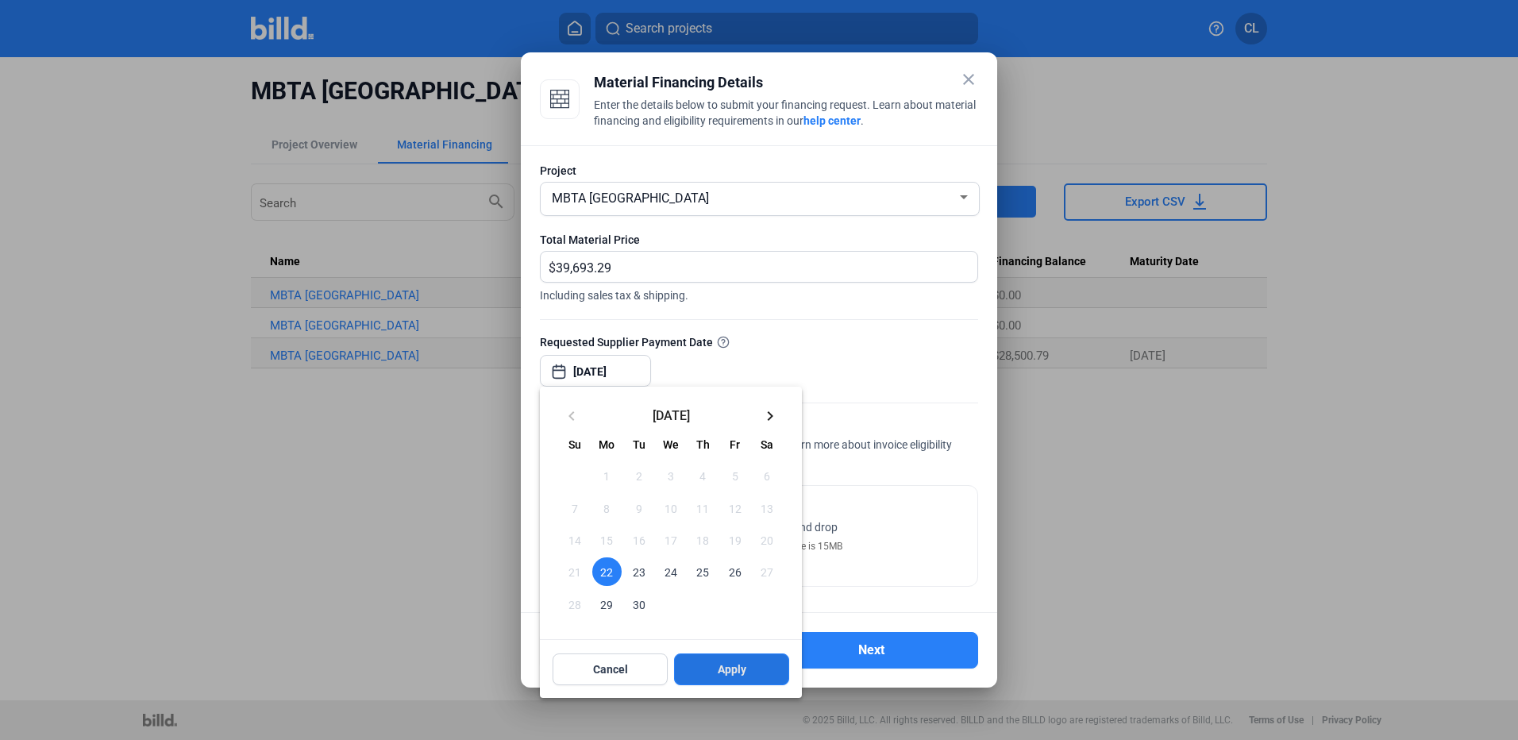
click at [737, 671] on span "Apply" at bounding box center [732, 669] width 29 height 16
click at [854, 369] on div at bounding box center [759, 370] width 1518 height 740
click at [850, 361] on div at bounding box center [759, 370] width 1518 height 740
click at [749, 667] on button "Apply" at bounding box center [731, 669] width 115 height 32
click at [877, 522] on div at bounding box center [759, 370] width 1518 height 740
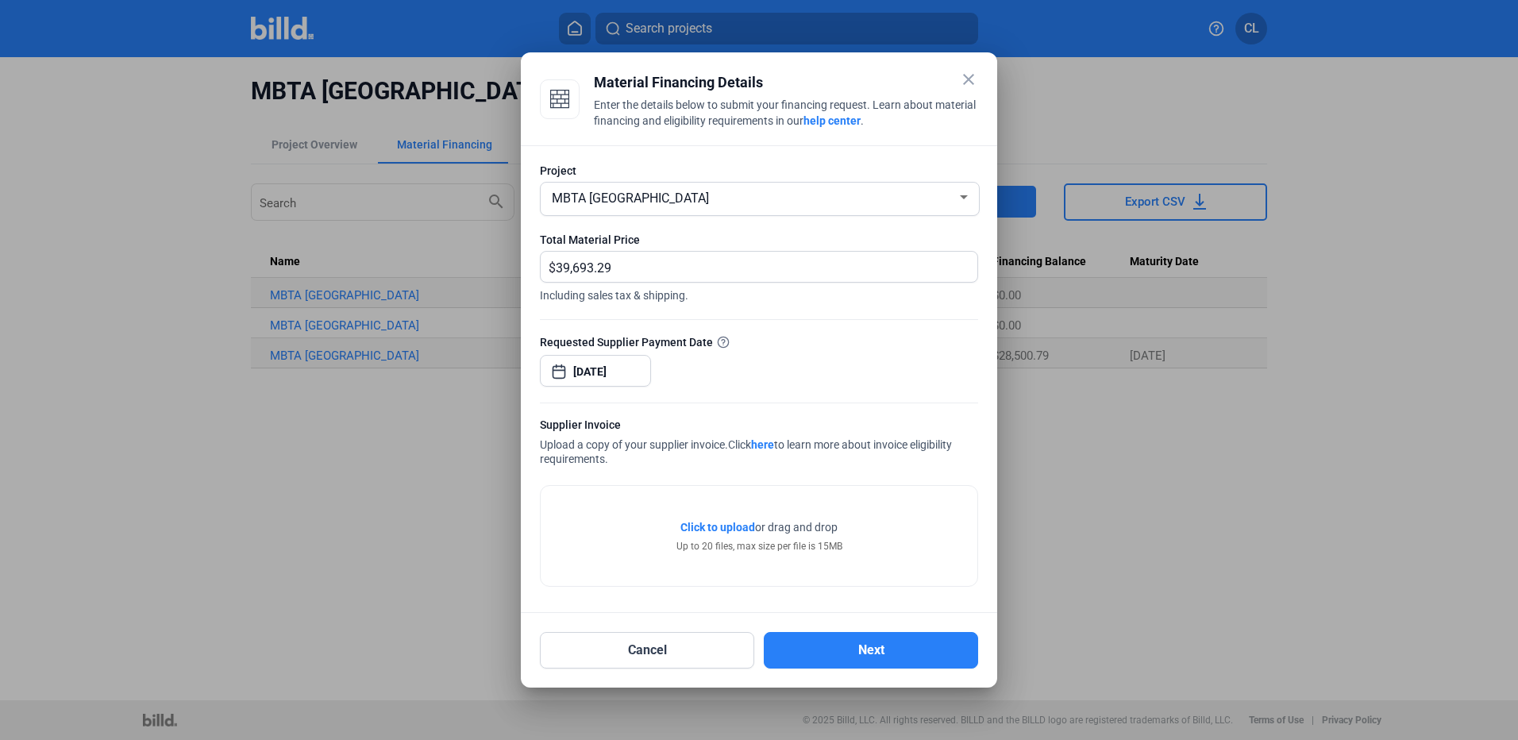
click at [707, 525] on span "Click to upload" at bounding box center [717, 527] width 75 height 13
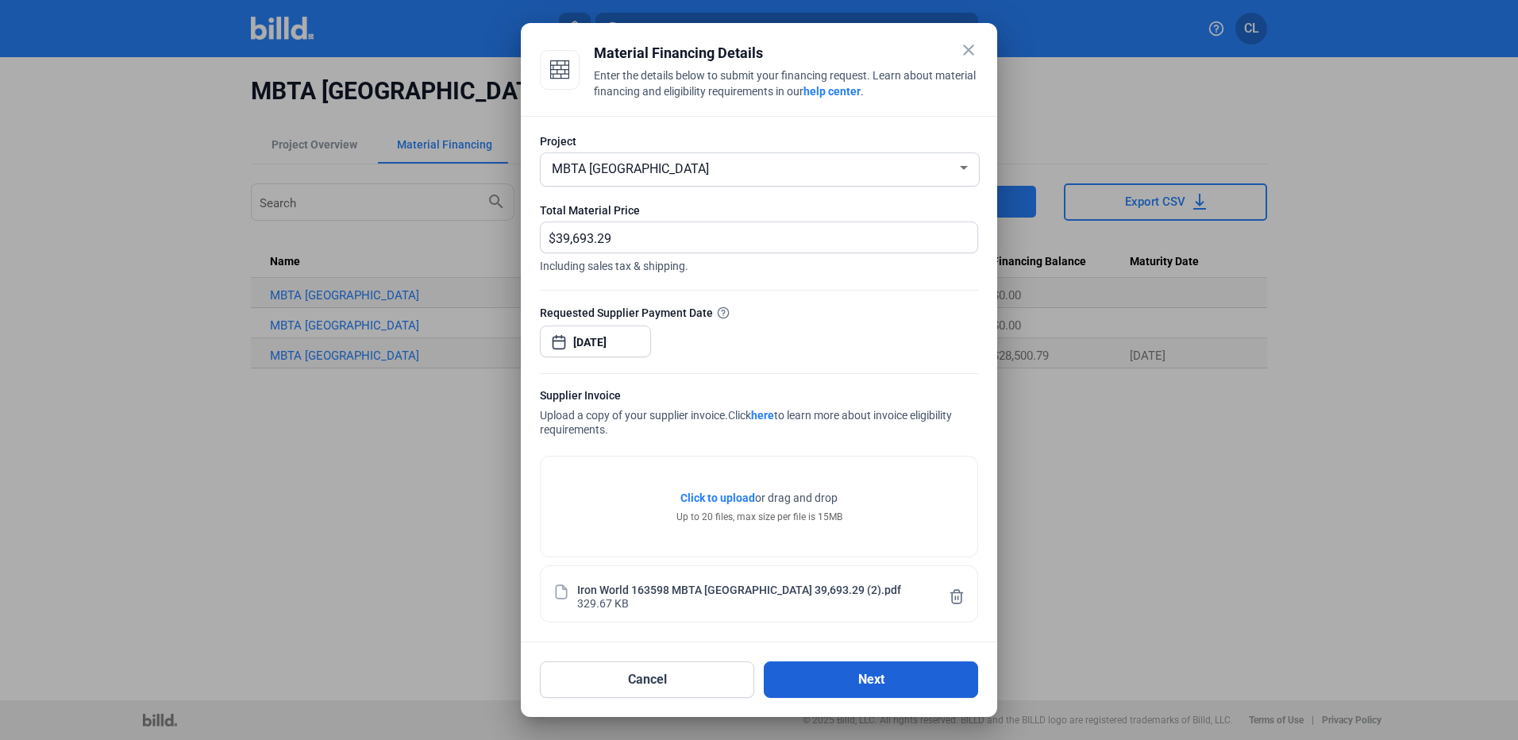
click at [898, 671] on button "Next" at bounding box center [871, 679] width 214 height 37
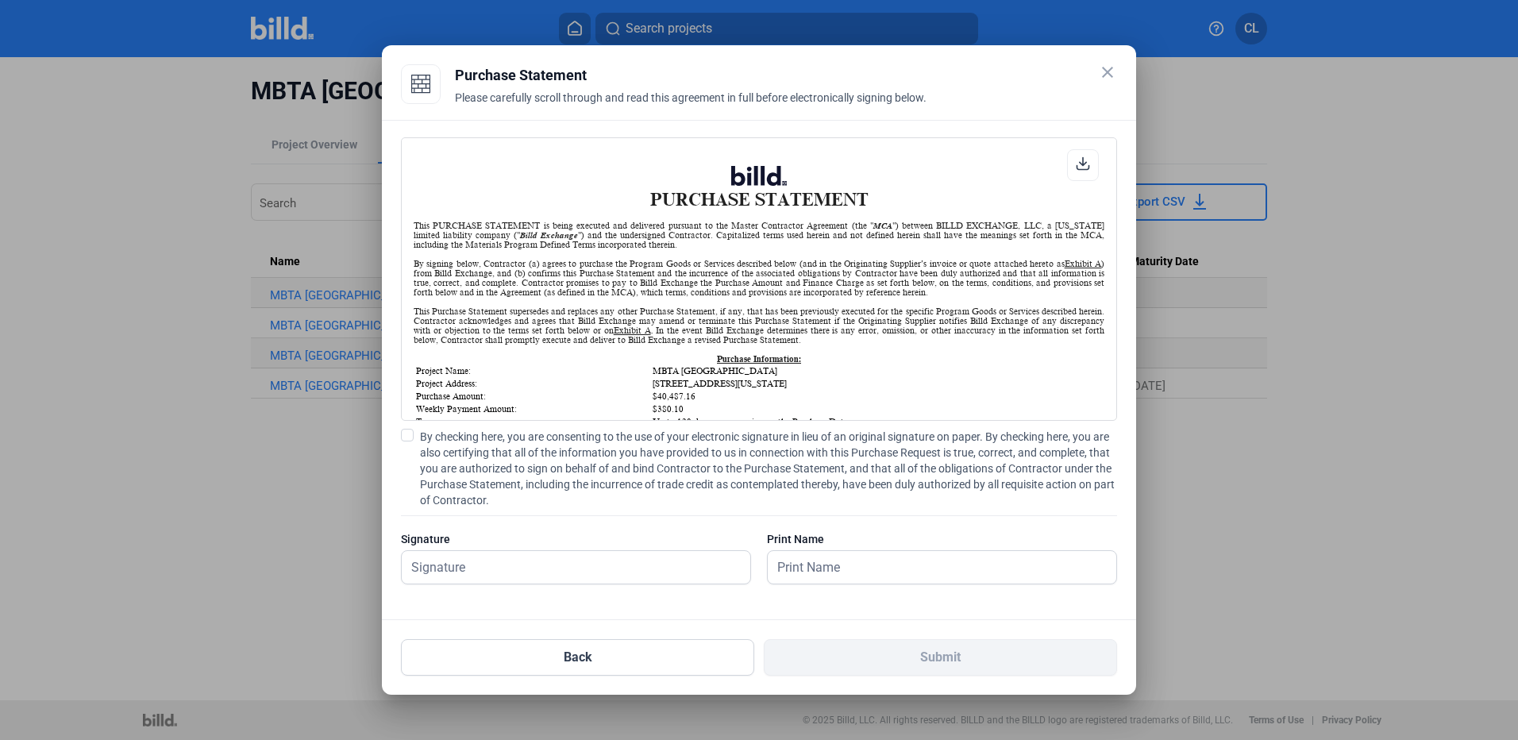
scroll to position [1, 0]
click at [455, 562] on input "text" at bounding box center [576, 567] width 348 height 33
drag, startPoint x: 404, startPoint y: 441, endPoint x: 442, endPoint y: 526, distance: 93.8
click at [406, 444] on label "By checking here, you are consenting to the use of your electronic signature in…" at bounding box center [759, 468] width 716 height 79
click at [0, 0] on input "By checking here, you are consenting to the use of your electronic signature in…" at bounding box center [0, 0] width 0 height 0
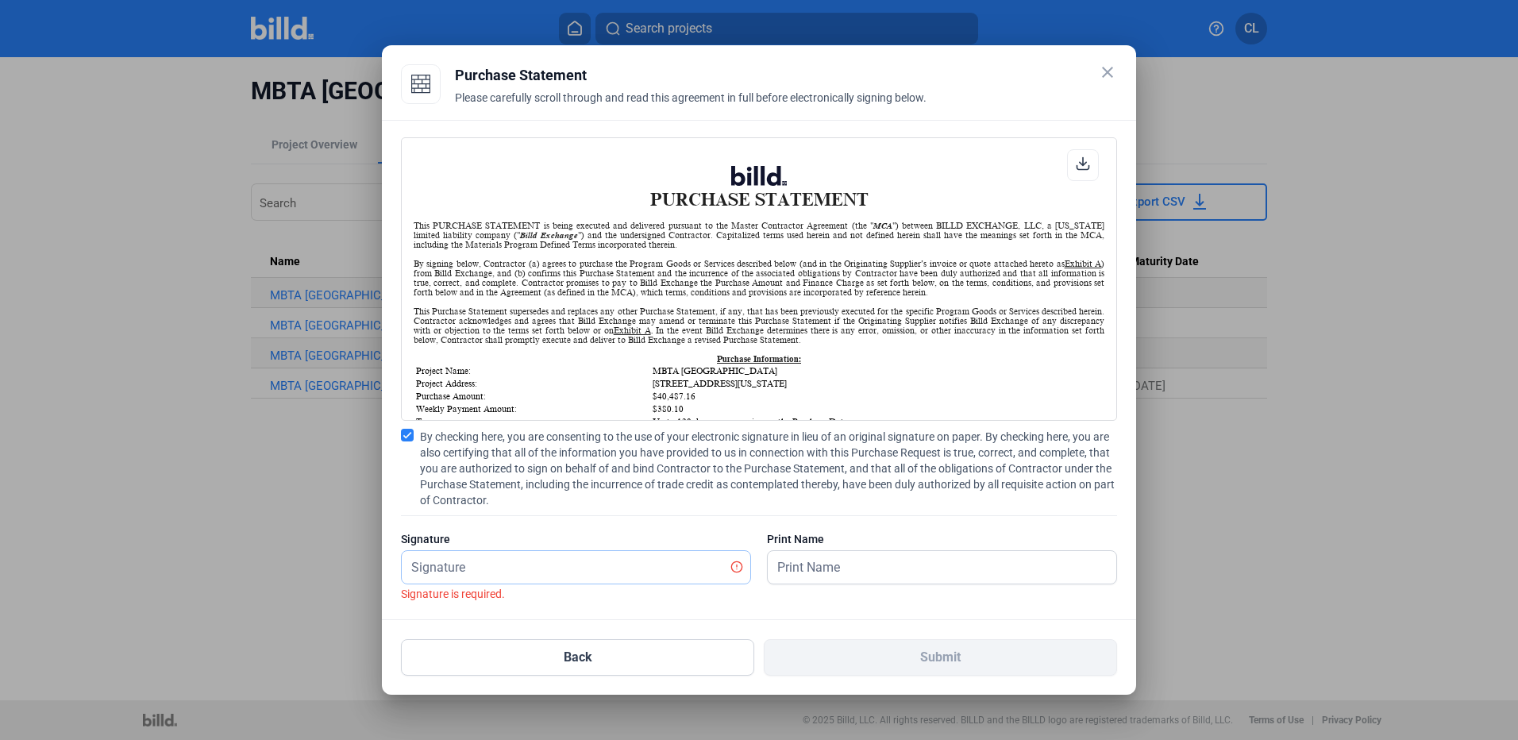
click at [475, 569] on input "text" at bounding box center [567, 567] width 331 height 33
click at [476, 568] on input "[PERSON_NAME]" at bounding box center [576, 567] width 348 height 33
type input "[PERSON_NAME]"
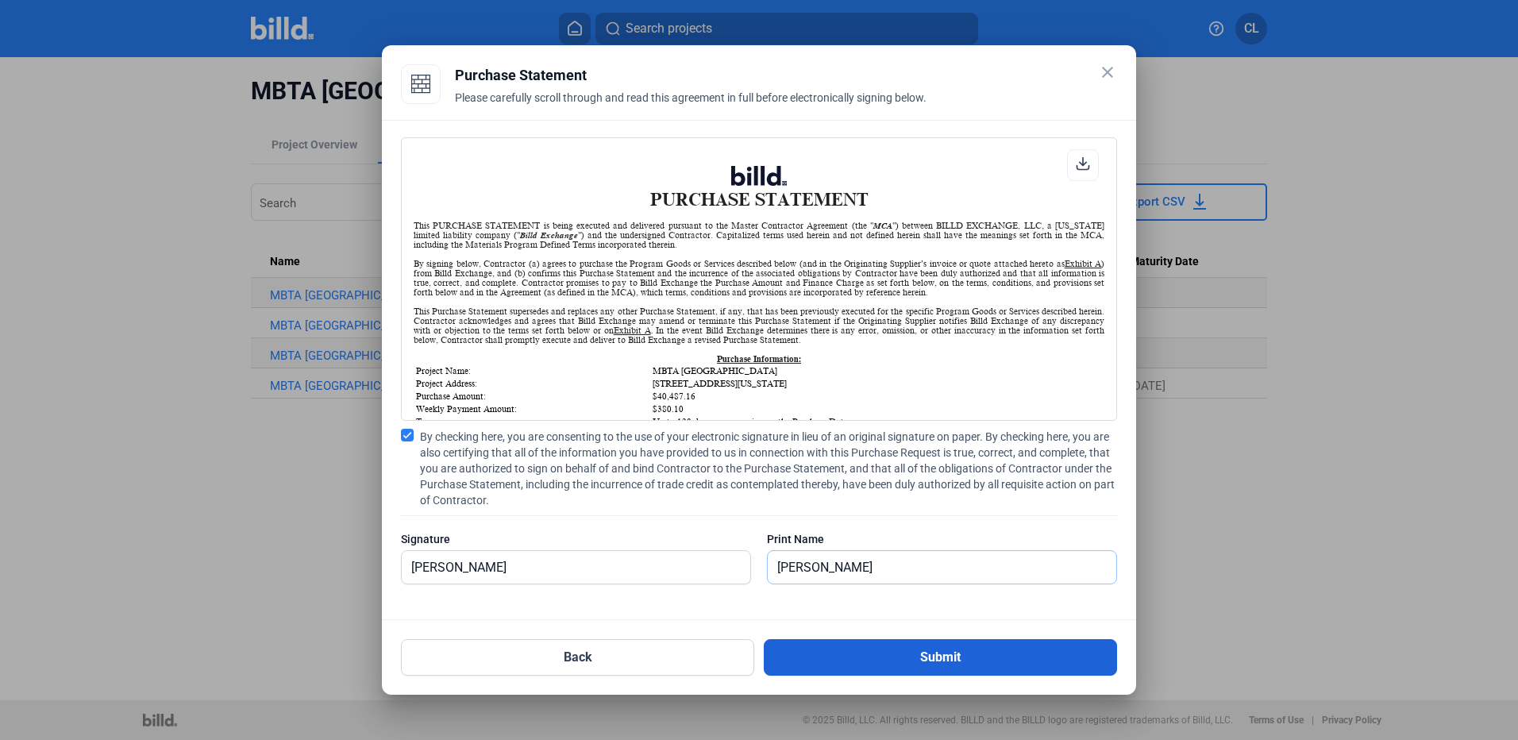
type input "[PERSON_NAME]"
click at [956, 667] on button "Submit" at bounding box center [940, 657] width 353 height 37
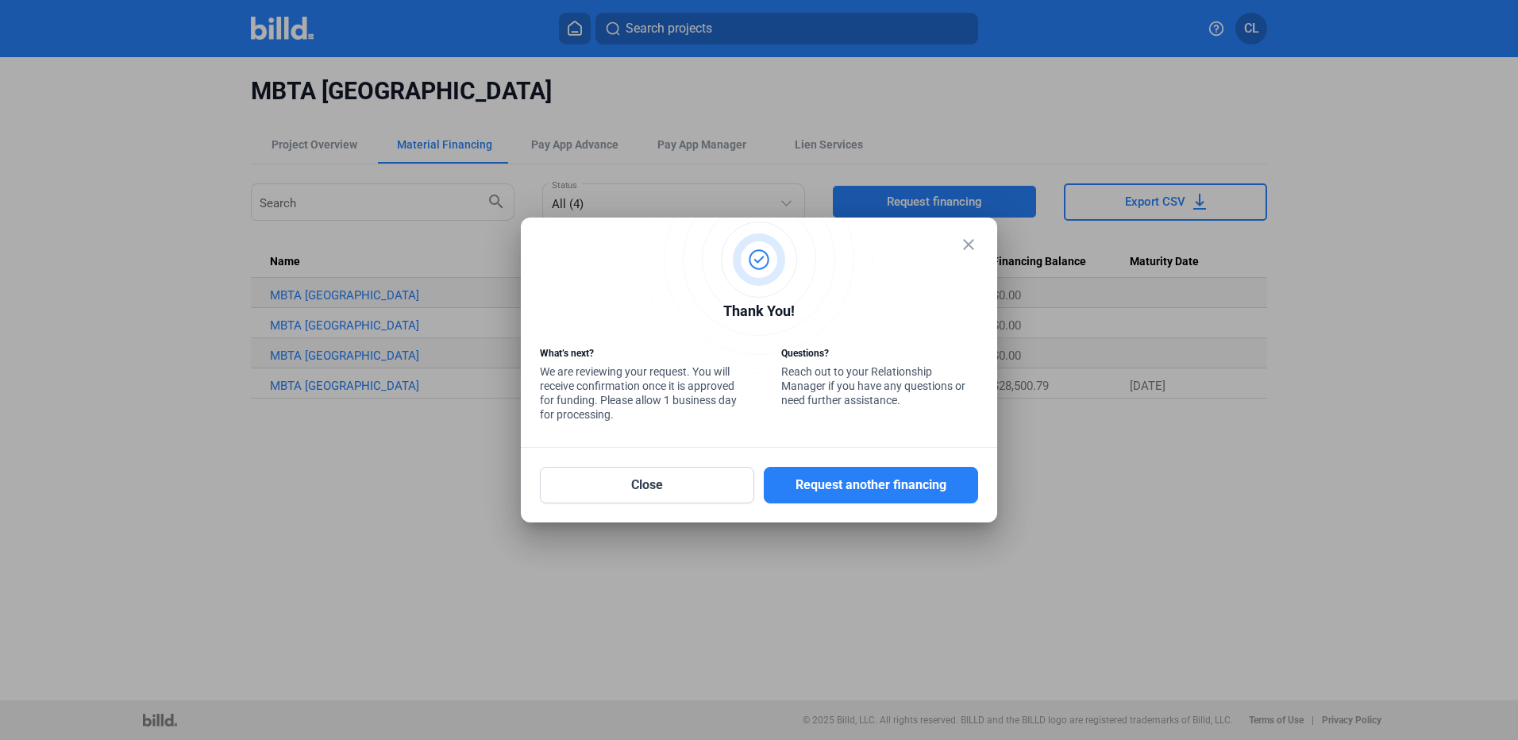
click at [975, 241] on mat-icon "close" at bounding box center [968, 244] width 19 height 19
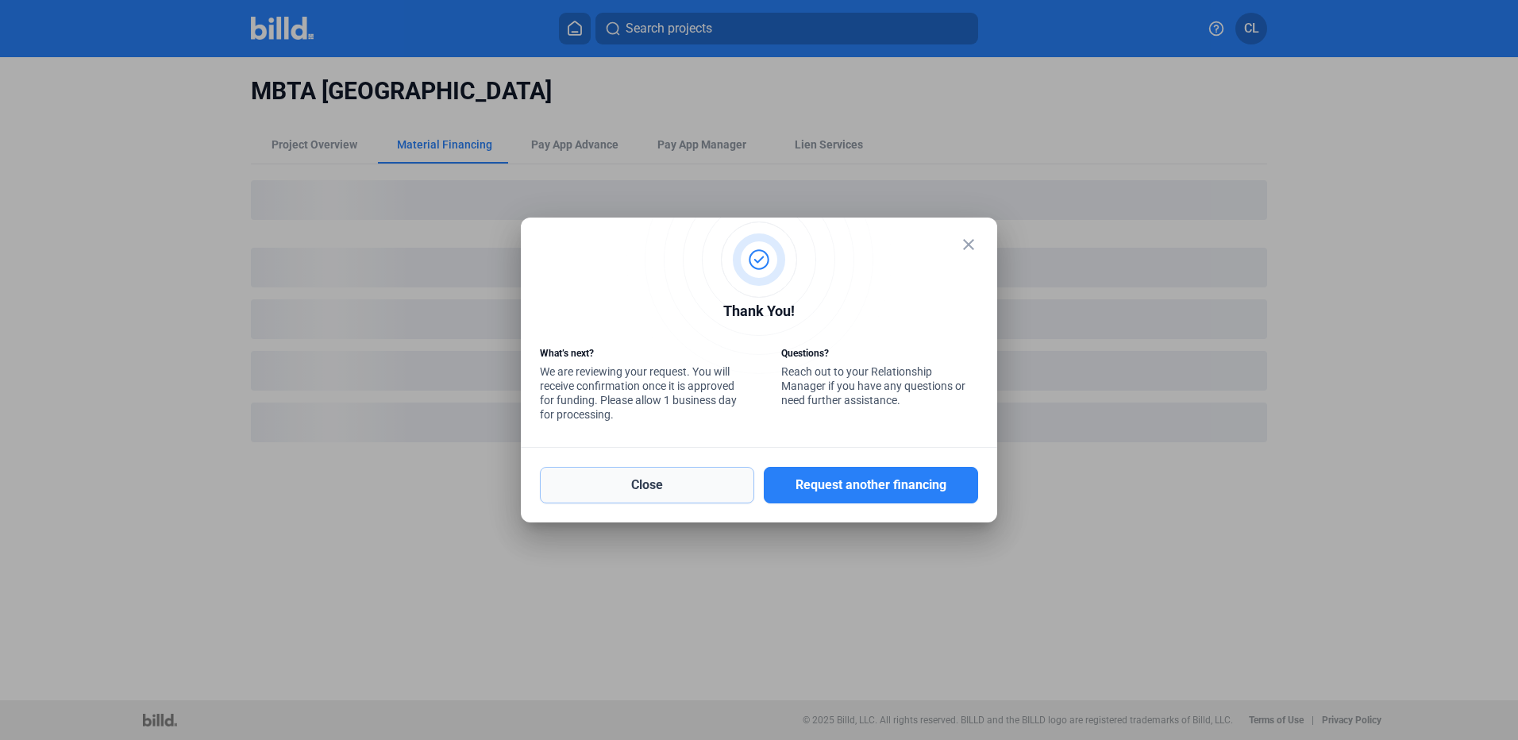
drag, startPoint x: 669, startPoint y: 472, endPoint x: 697, endPoint y: 496, distance: 36.6
click at [670, 473] on button "Close" at bounding box center [647, 485] width 214 height 37
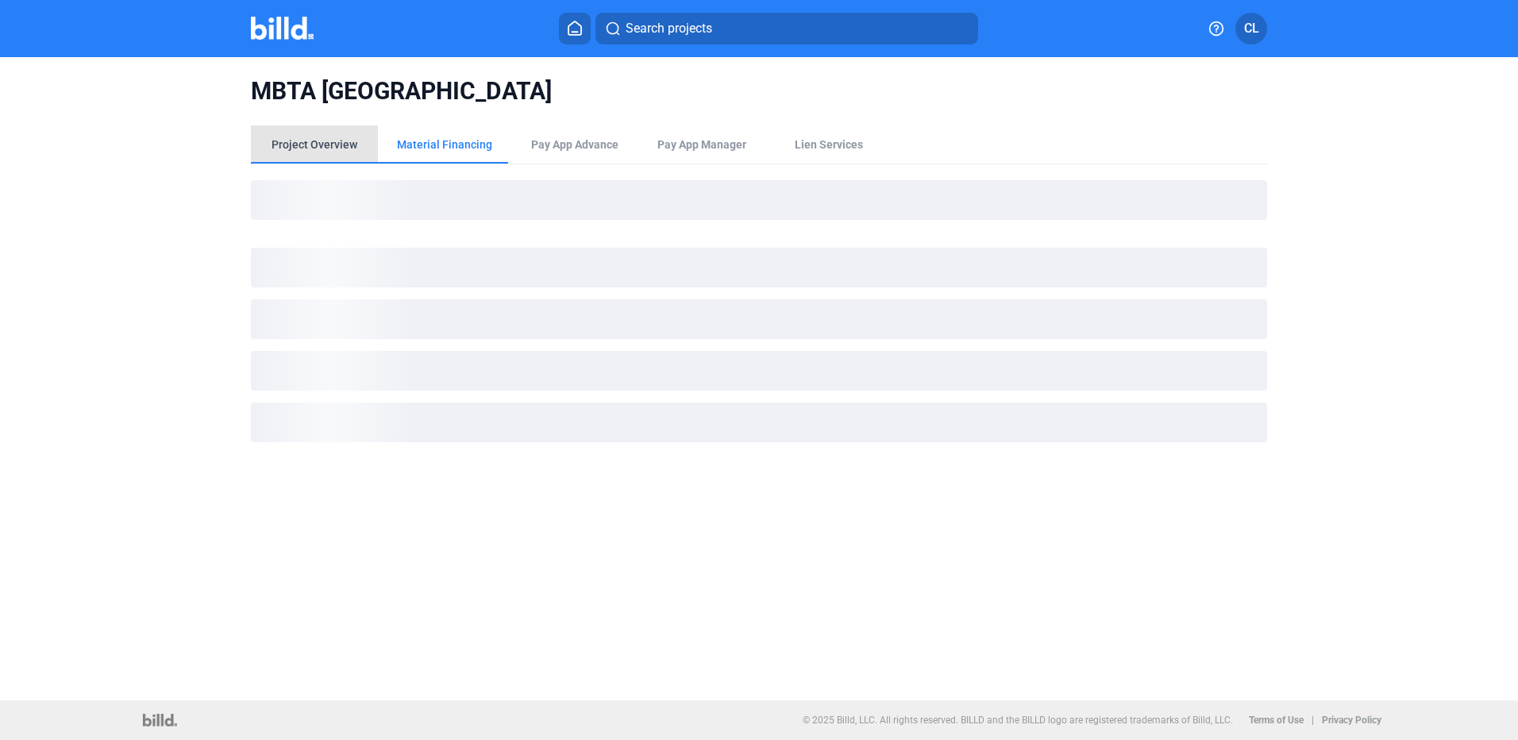
click at [315, 139] on div "Project Overview" at bounding box center [314, 145] width 86 height 16
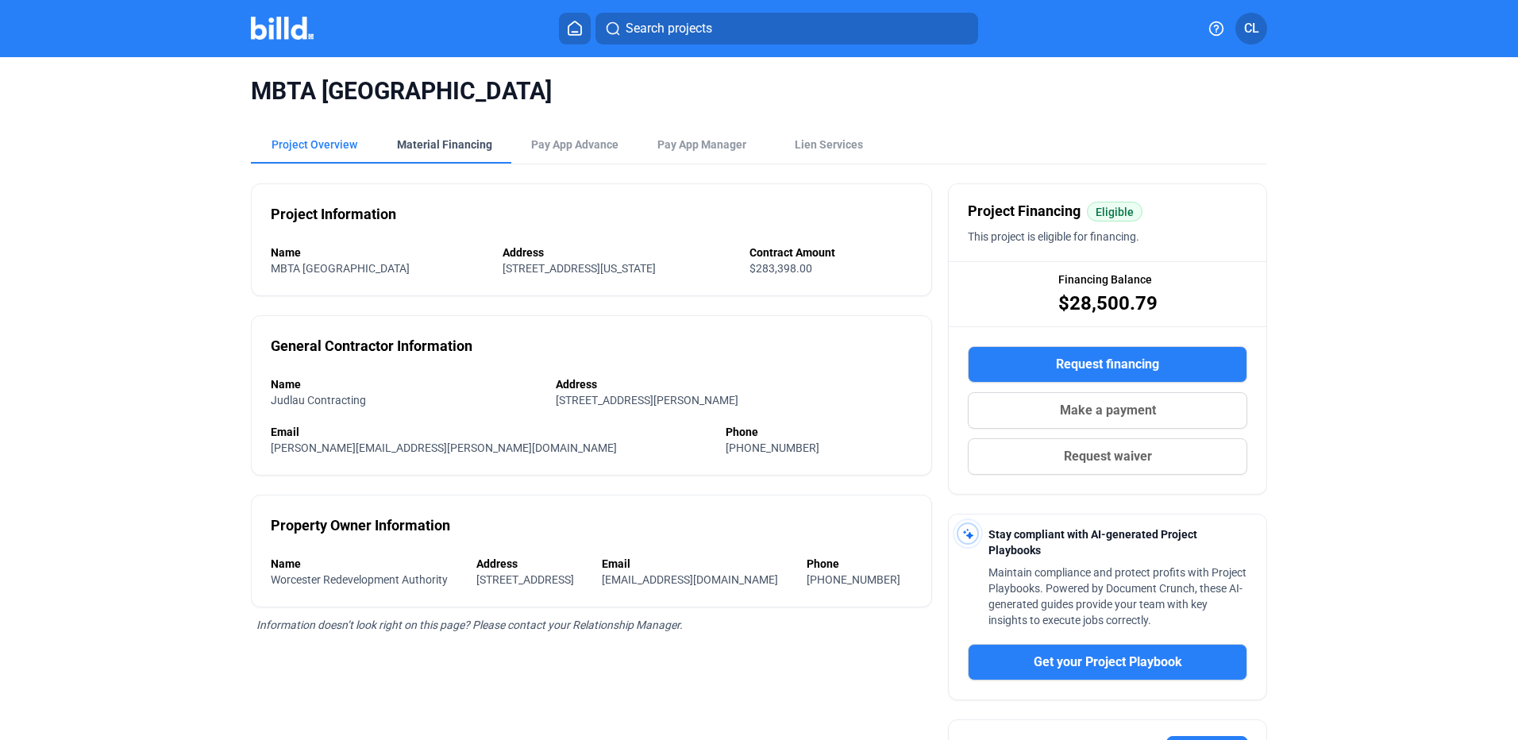
click at [438, 138] on div "Material Financing" at bounding box center [444, 145] width 95 height 16
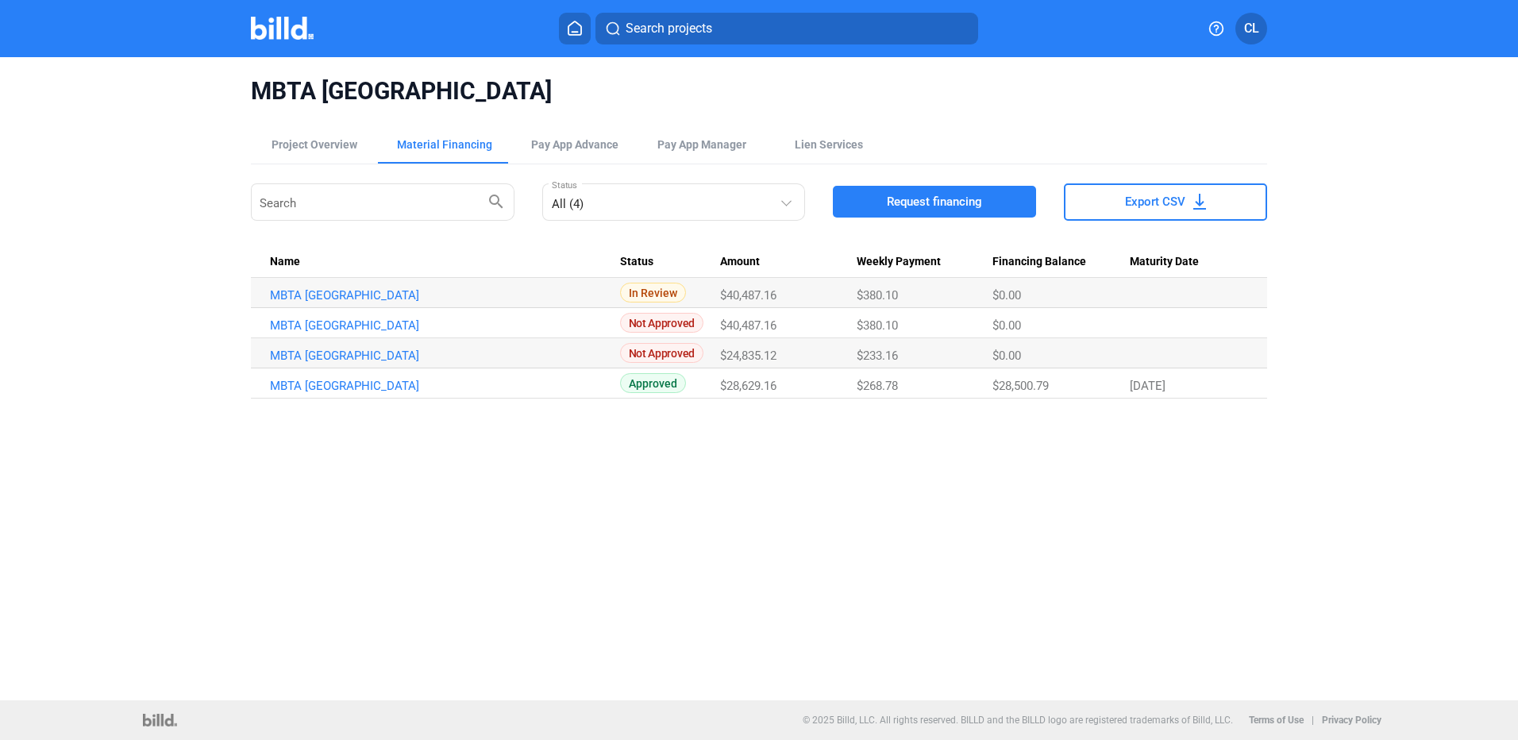
click at [293, 27] on img at bounding box center [282, 28] width 63 height 23
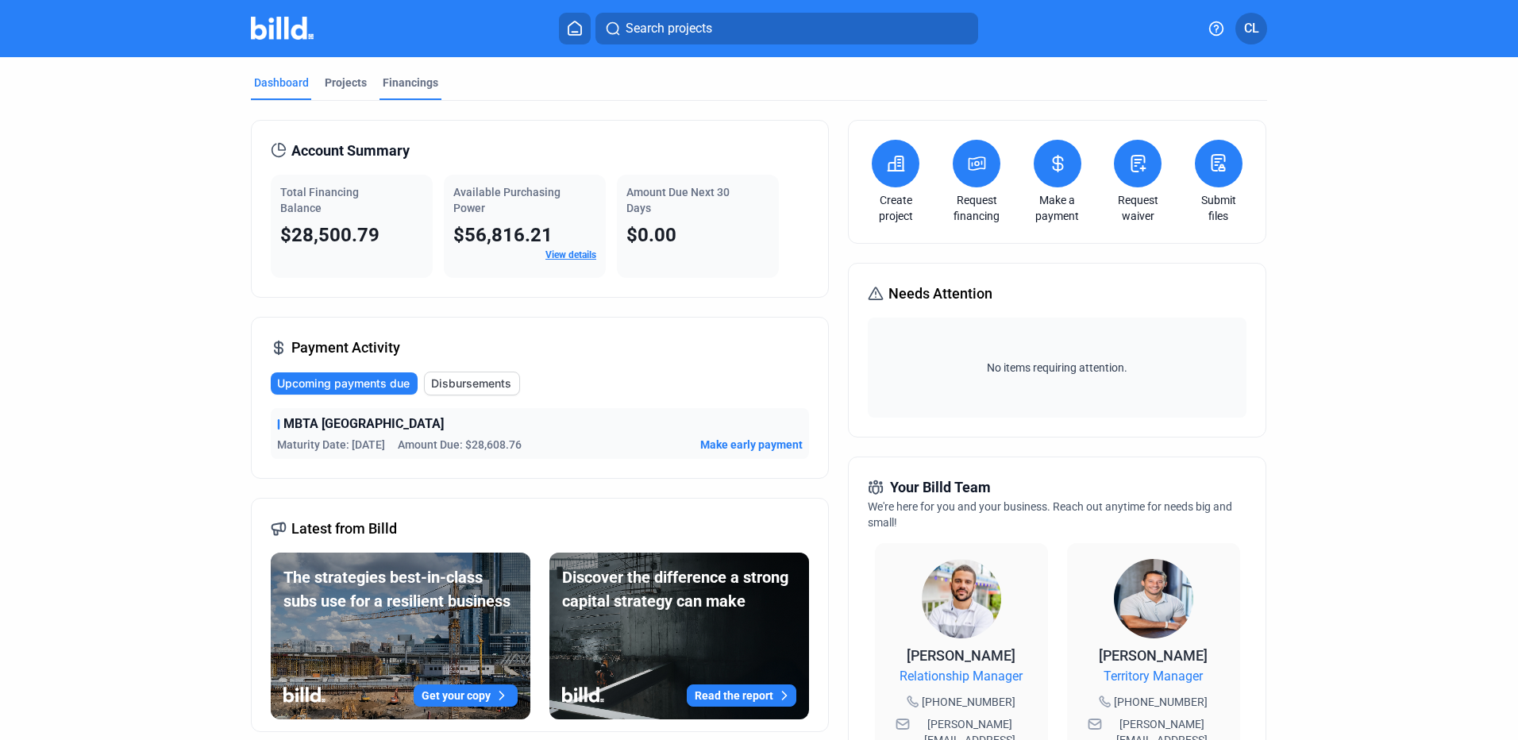
click at [402, 82] on div "Financings" at bounding box center [411, 83] width 56 height 16
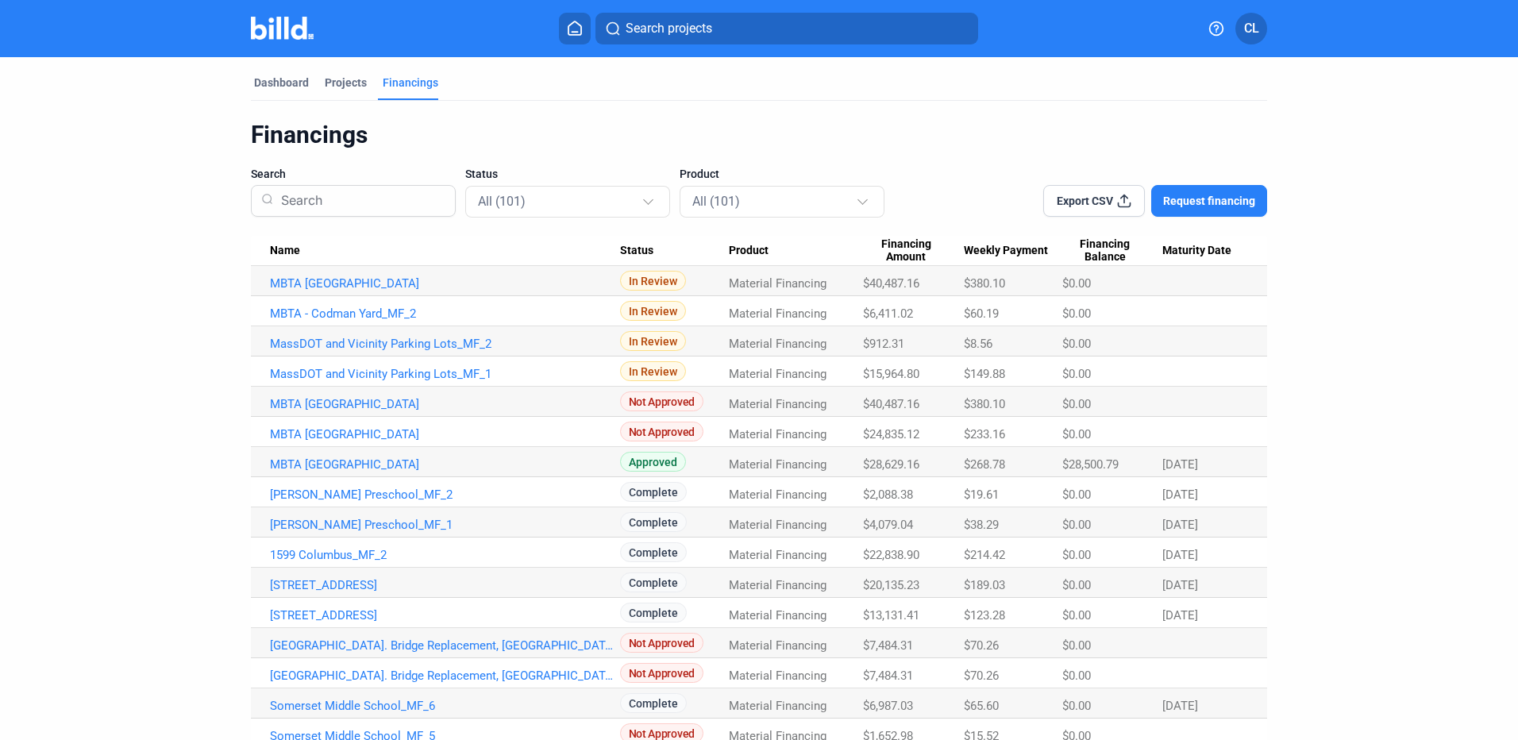
drag, startPoint x: 496, startPoint y: 283, endPoint x: 264, endPoint y: 282, distance: 232.6
click at [264, 282] on td "MBTA [GEOGRAPHIC_DATA]" at bounding box center [435, 281] width 369 height 30
copy link "MBTA [GEOGRAPHIC_DATA]"
